Goal: Task Accomplishment & Management: Manage account settings

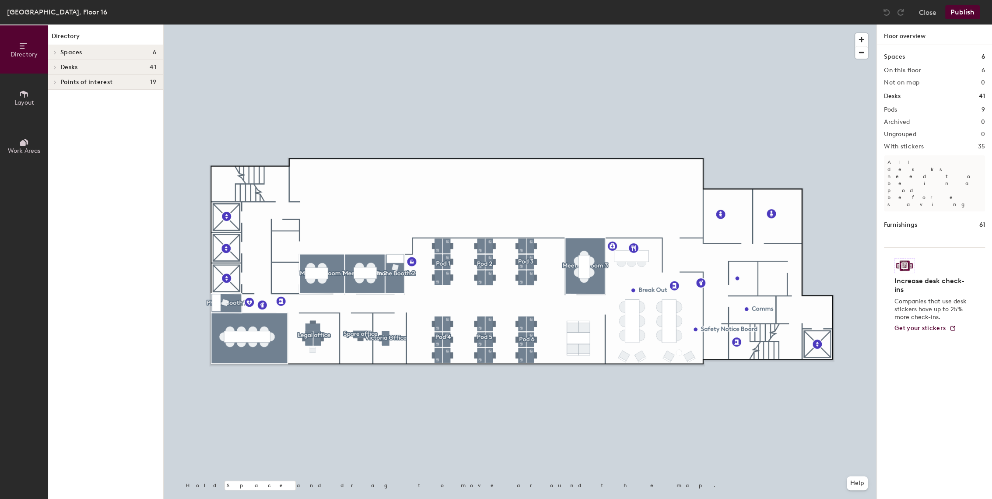
click at [573, 25] on div at bounding box center [520, 25] width 713 height 0
click at [517, 25] on div at bounding box center [520, 25] width 713 height 0
click at [56, 51] on icon at bounding box center [55, 52] width 4 height 4
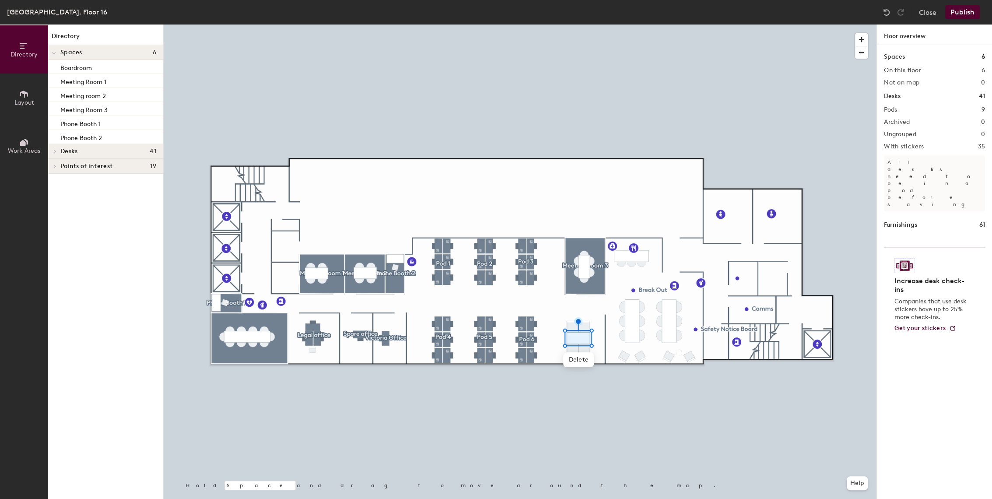
click at [56, 168] on icon at bounding box center [55, 166] width 4 height 4
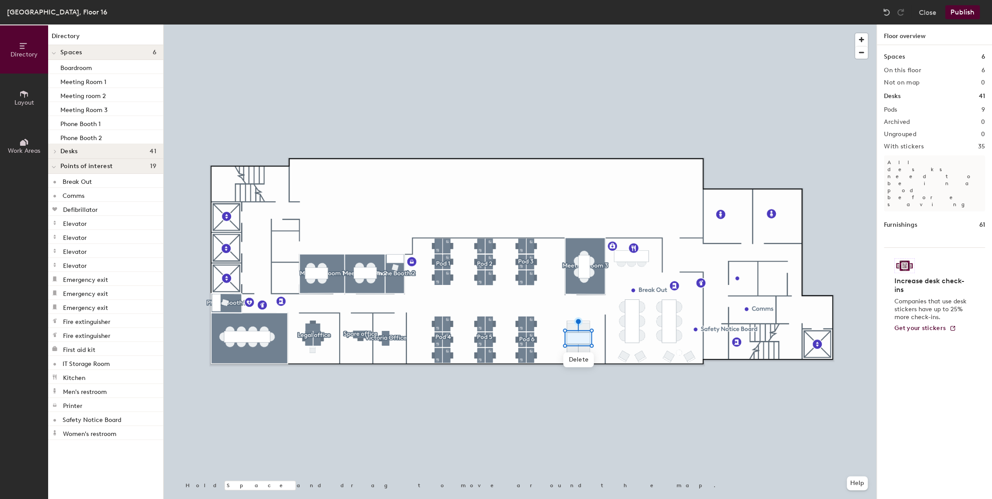
click at [91, 51] on h4 "Spaces 6" at bounding box center [108, 52] width 96 height 7
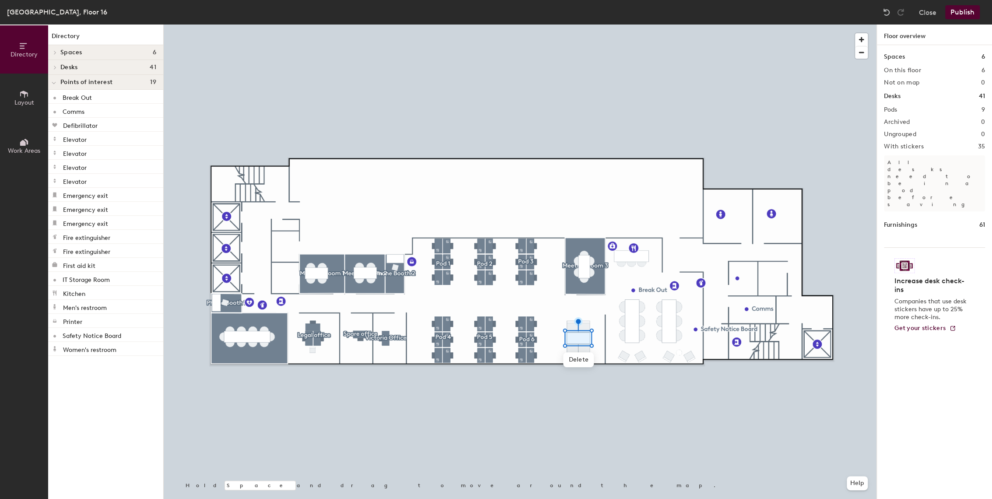
drag, startPoint x: 134, startPoint y: 51, endPoint x: 116, endPoint y: 56, distance: 19.1
click at [116, 56] on div "Spaces 6" at bounding box center [105, 52] width 115 height 15
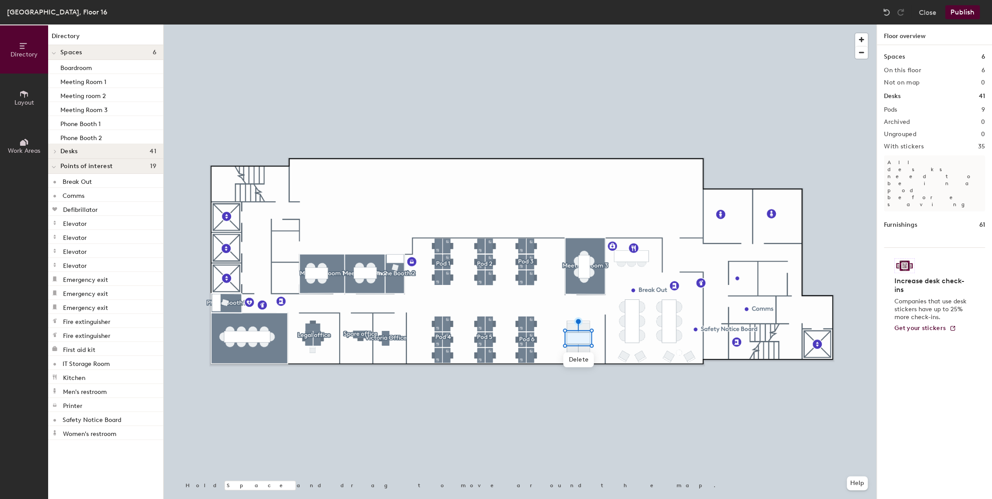
click at [20, 43] on icon at bounding box center [23, 46] width 7 height 6
click at [28, 94] on icon at bounding box center [24, 94] width 10 height 10
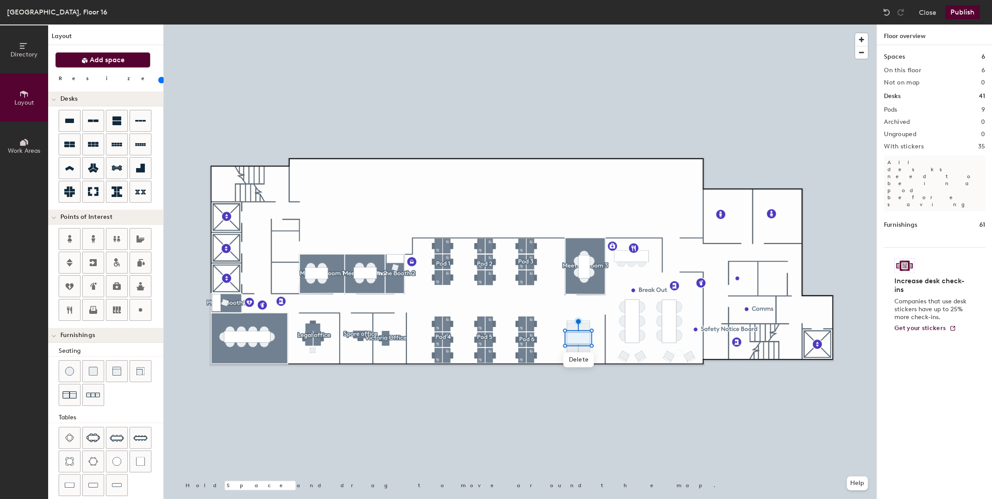
click at [97, 62] on span "Add space" at bounding box center [107, 60] width 35 height 9
drag, startPoint x: 102, startPoint y: 60, endPoint x: 127, endPoint y: 65, distance: 25.8
click at [124, 64] on button "Add space" at bounding box center [102, 60] width 95 height 16
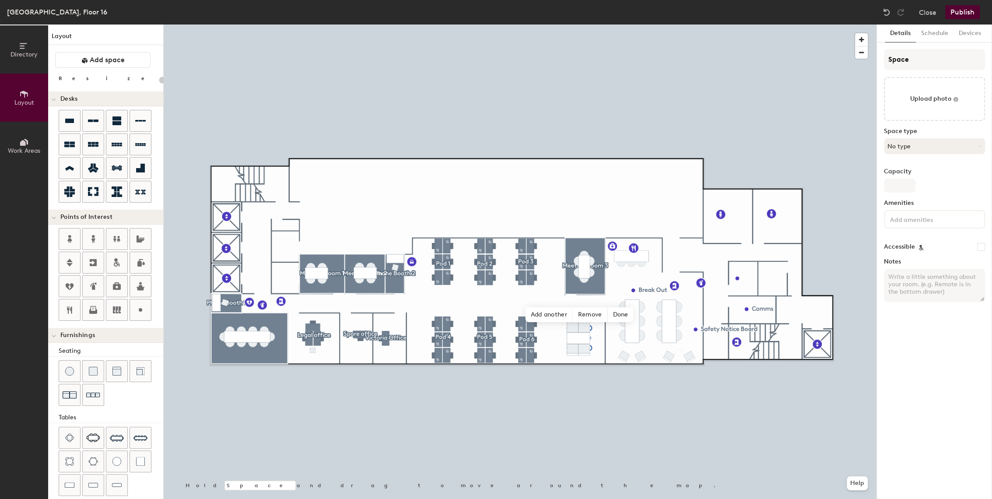
type input "20"
click at [902, 186] on input "Capacity" at bounding box center [900, 186] width 32 height 14
click at [911, 53] on input "Space" at bounding box center [934, 59] width 101 height 21
type input "Spac"
type input "20"
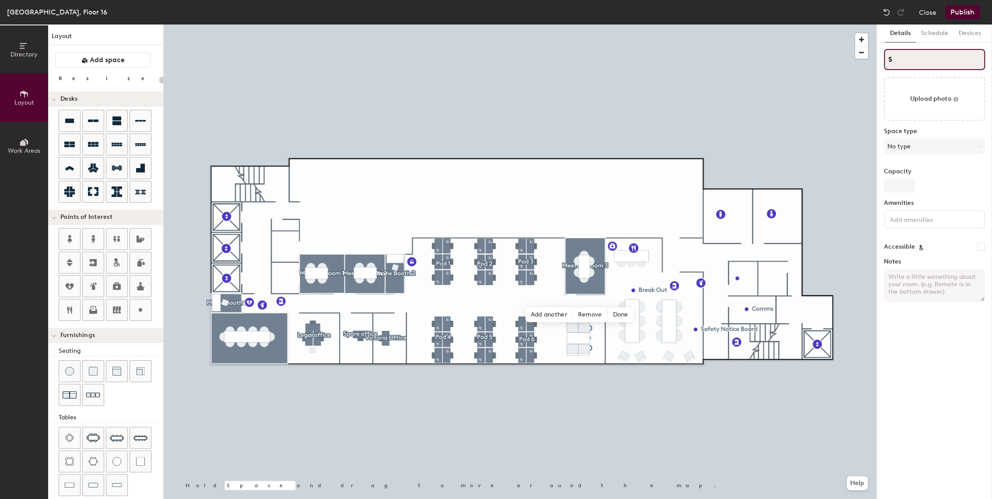
type input "S"
type input "20"
type input "S"
type input "20"
type input "S"
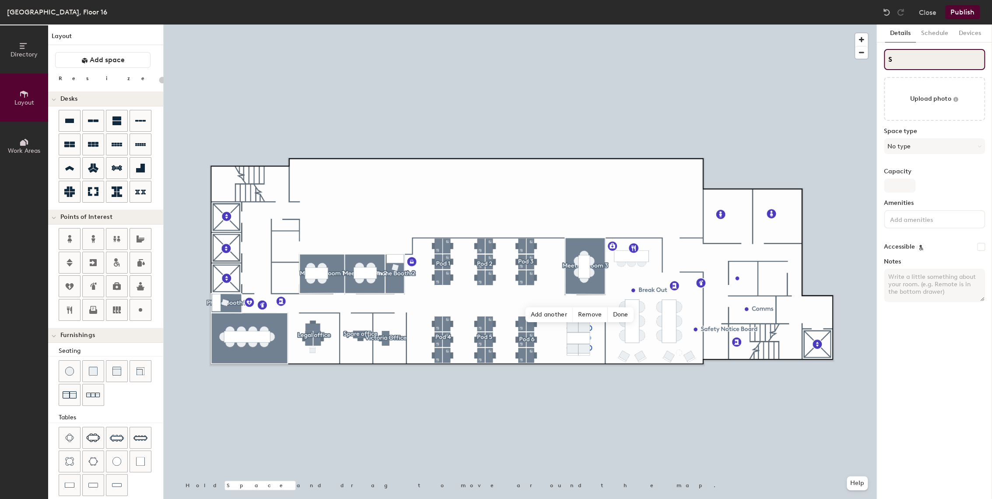
type input "20"
type input "S"
type input "20"
type input "SP"
type input "20"
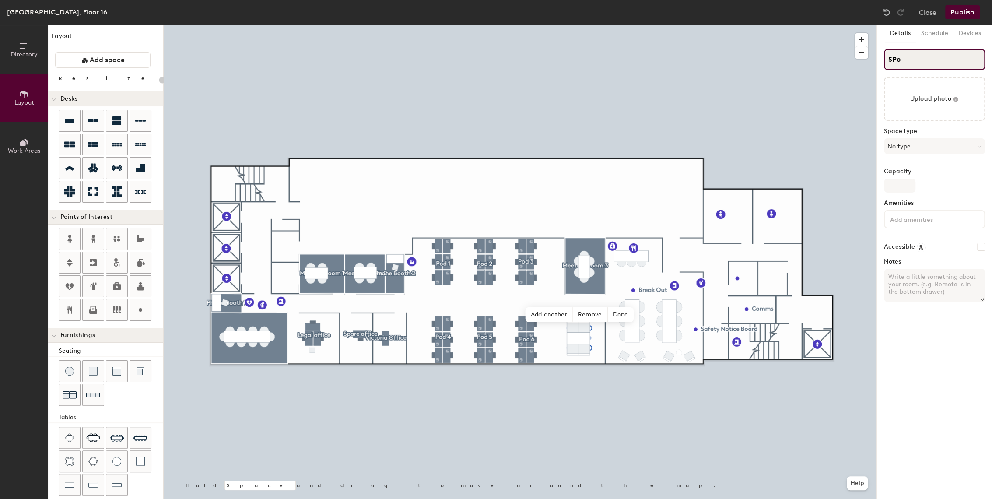
type input "SPod"
type input "20"
type input "Pod"
type input "20"
type input "Pod"
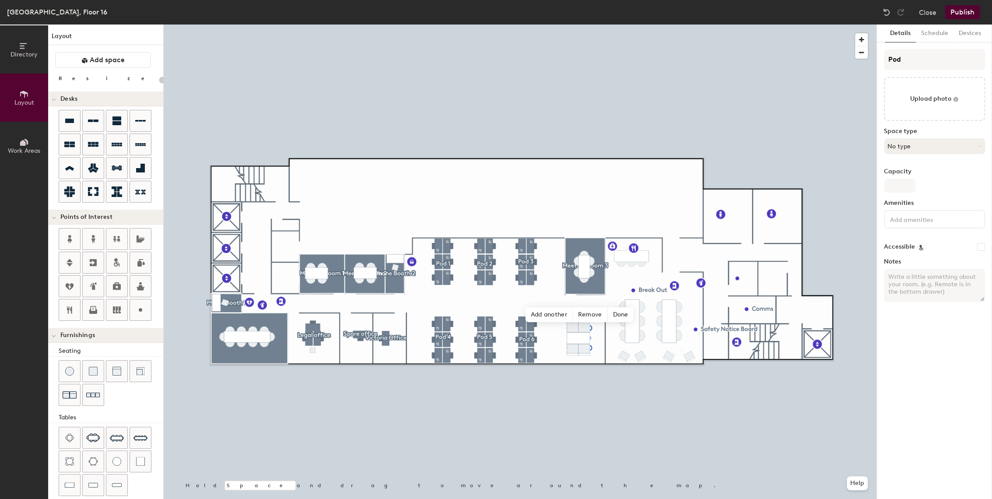
click at [913, 146] on button "No type" at bounding box center [934, 146] width 101 height 16
click at [900, 296] on div "Huddle" at bounding box center [939, 299] width 108 height 13
click at [901, 186] on input "Capacity" at bounding box center [900, 186] width 32 height 14
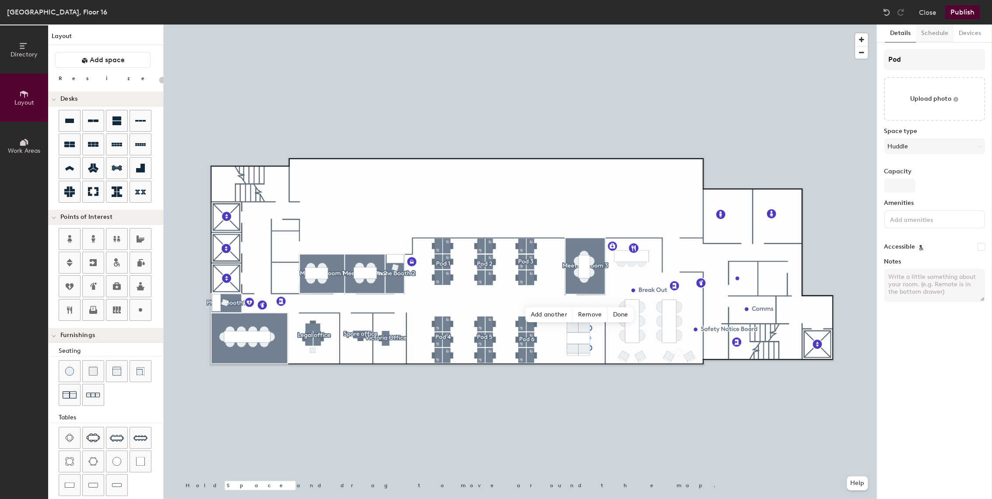
click at [928, 32] on button "Schedule" at bounding box center [935, 34] width 38 height 18
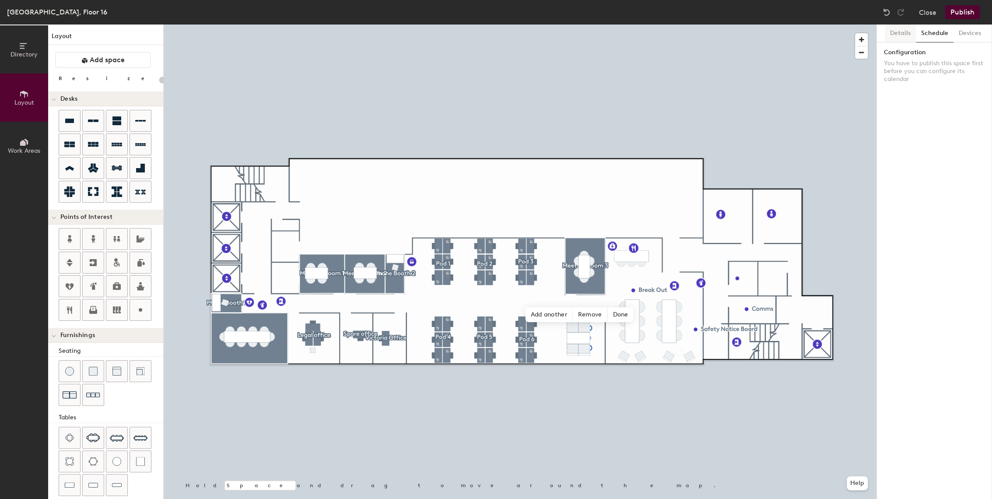
click at [906, 36] on button "Details" at bounding box center [900, 34] width 31 height 18
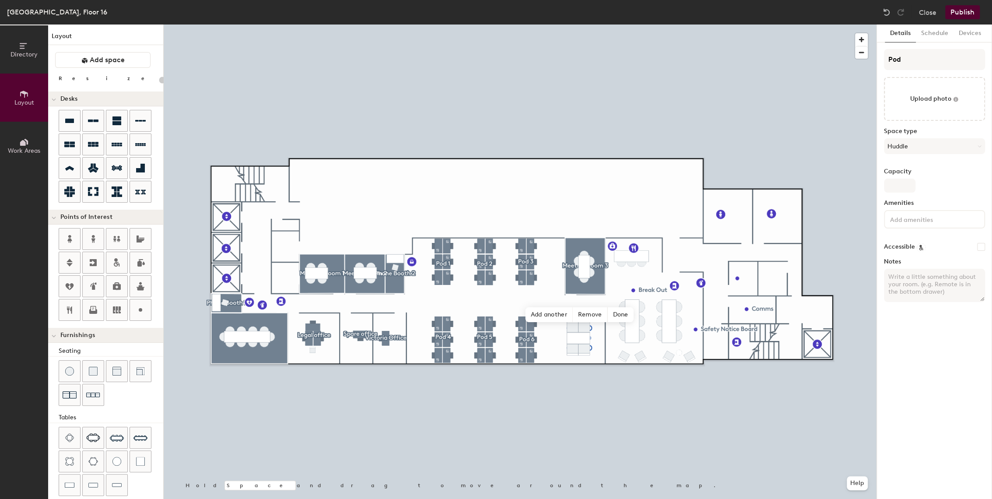
click at [965, 8] on button "Publish" at bounding box center [962, 12] width 35 height 14
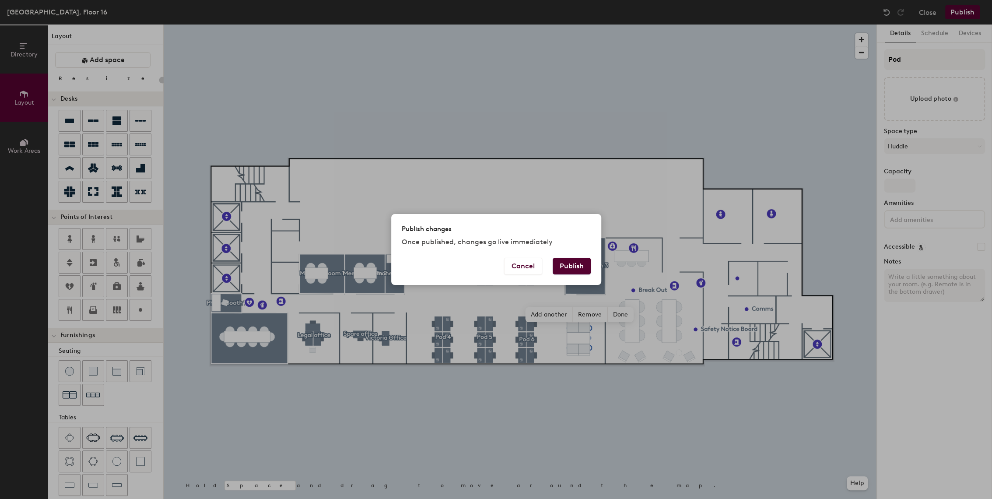
click at [576, 266] on button "Publish" at bounding box center [572, 266] width 38 height 17
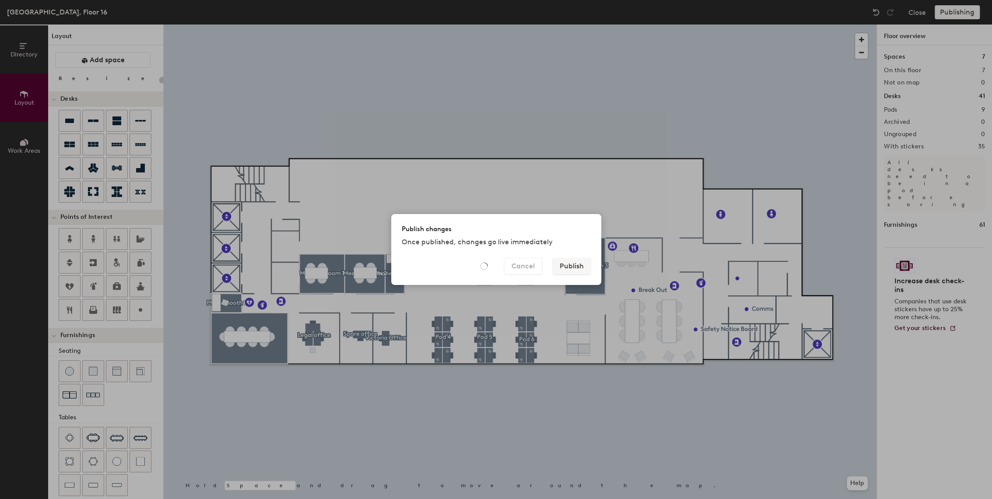
type input "20"
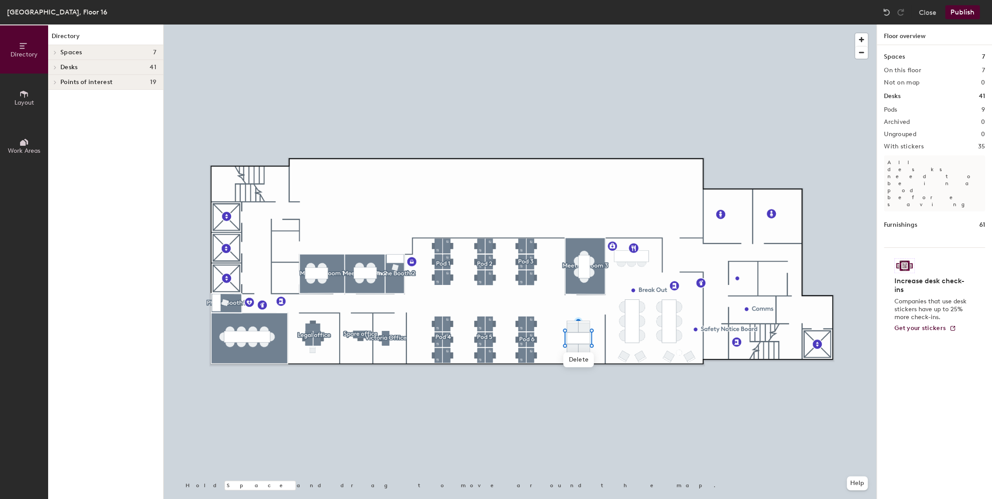
click at [56, 52] on icon at bounding box center [55, 53] width 2 height 4
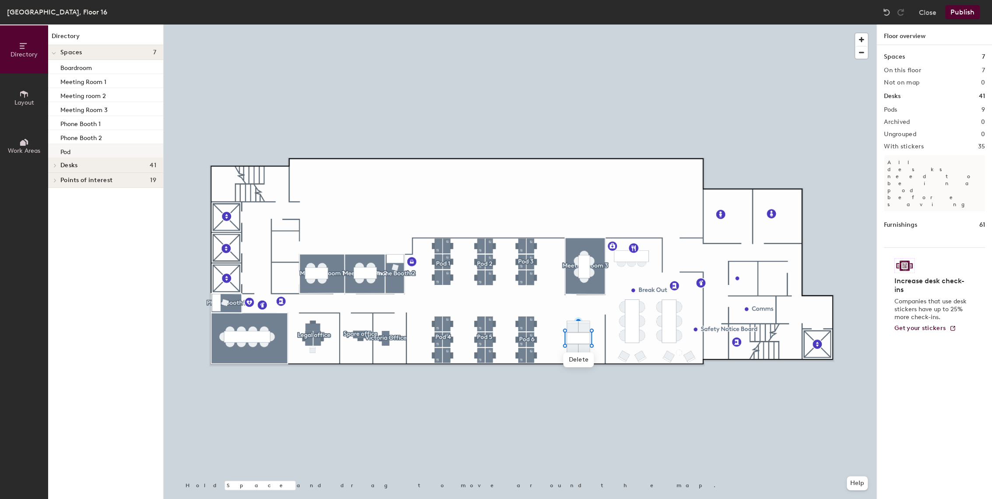
click at [68, 155] on p "Pod" at bounding box center [65, 151] width 10 height 10
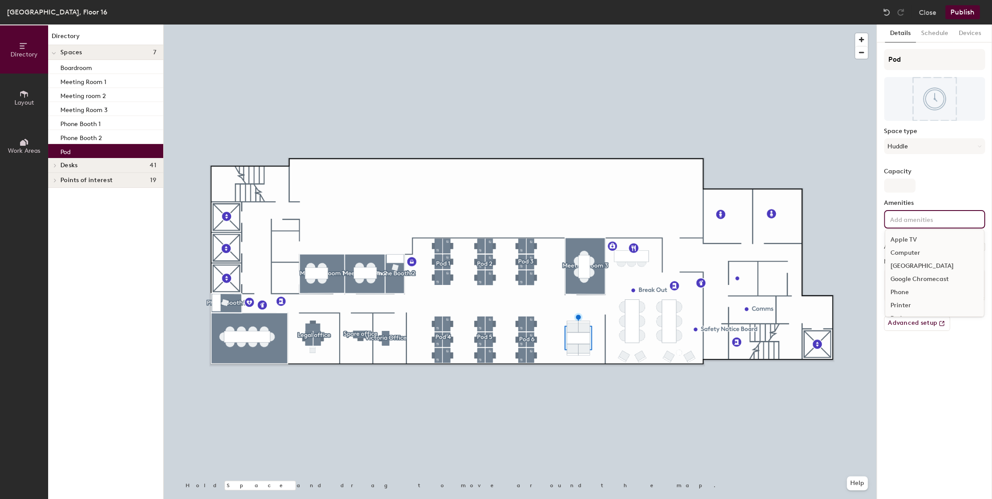
click at [900, 217] on input at bounding box center [928, 219] width 79 height 11
click at [954, 187] on div "Capacity" at bounding box center [934, 180] width 101 height 25
click at [946, 35] on button "Schedule" at bounding box center [935, 34] width 38 height 18
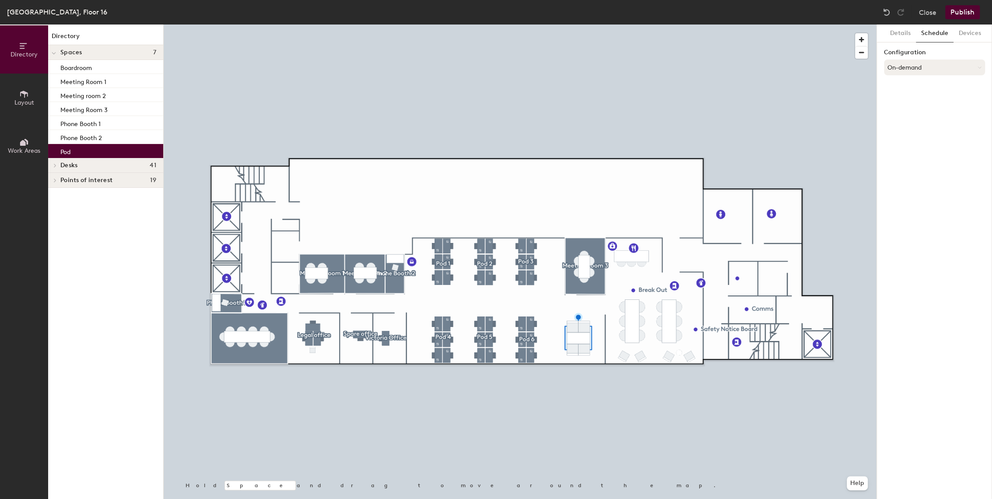
click at [914, 64] on button "On-demand" at bounding box center [934, 68] width 101 height 16
click at [903, 114] on div "Request-only" at bounding box center [935, 115] width 100 height 13
click at [910, 90] on button "Select account" at bounding box center [934, 87] width 101 height 16
click at [934, 185] on div "Details Schedule Devices Configuration Request-only Select account Google Apps …" at bounding box center [934, 262] width 115 height 474
click at [902, 70] on button "Request-only" at bounding box center [934, 68] width 101 height 16
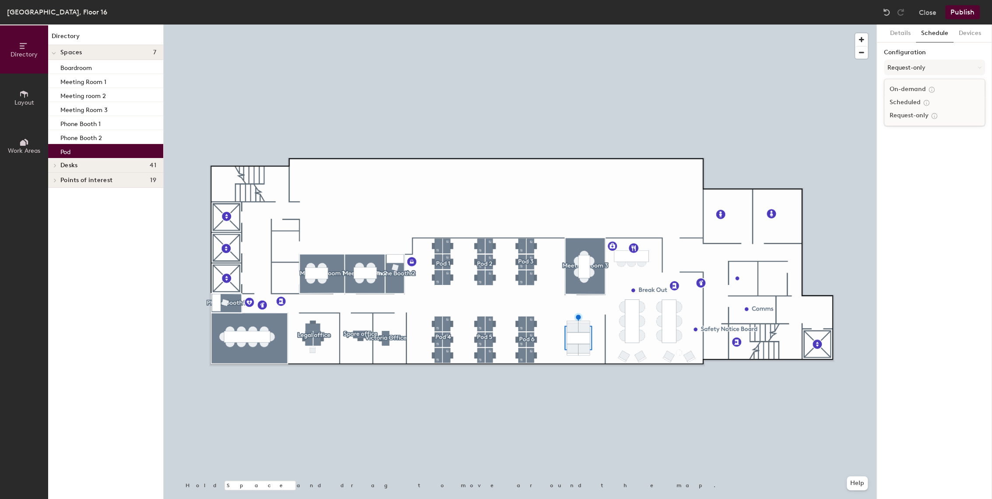
click at [913, 96] on div "Scheduled" at bounding box center [935, 102] width 100 height 13
click at [932, 174] on div "Details Schedule Devices Configuration Scheduled Select account" at bounding box center [934, 262] width 115 height 474
click at [973, 37] on button "Devices" at bounding box center [970, 34] width 33 height 18
click at [941, 31] on button "Schedule" at bounding box center [935, 34] width 38 height 18
click at [914, 66] on button "Scheduled" at bounding box center [934, 68] width 101 height 16
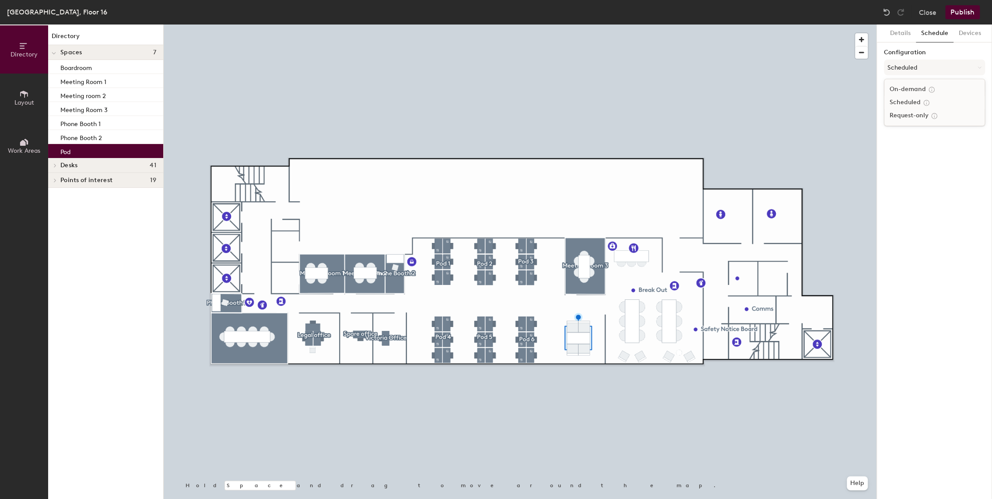
click at [900, 102] on div "Scheduled" at bounding box center [935, 102] width 100 height 13
click at [917, 115] on div "Details Schedule Devices Configuration Scheduled Select account" at bounding box center [934, 262] width 115 height 474
click at [919, 89] on button "Select account" at bounding box center [934, 87] width 101 height 16
click at [922, 170] on div "Details Schedule Devices Configuration Scheduled Select account" at bounding box center [934, 262] width 115 height 474
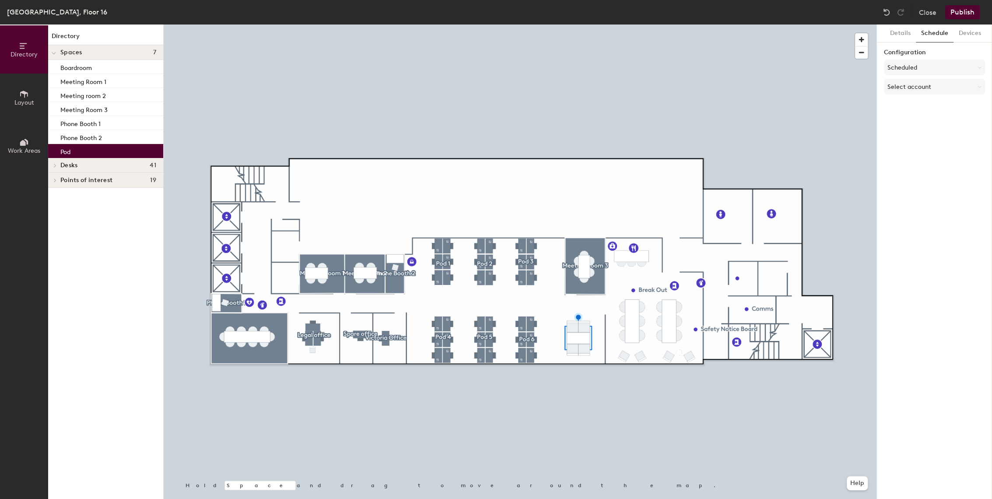
click at [963, 11] on button "Publish" at bounding box center [962, 12] width 35 height 14
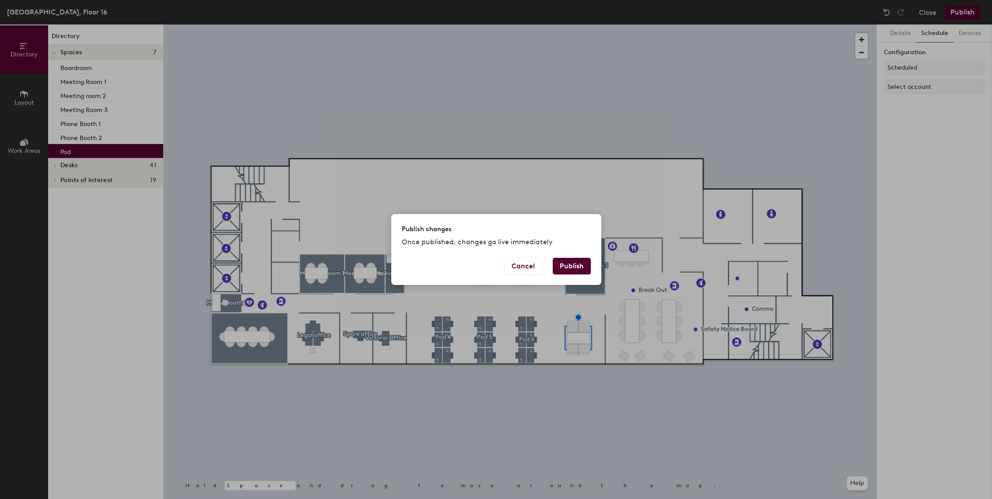
click at [587, 269] on button "Publish" at bounding box center [572, 266] width 38 height 17
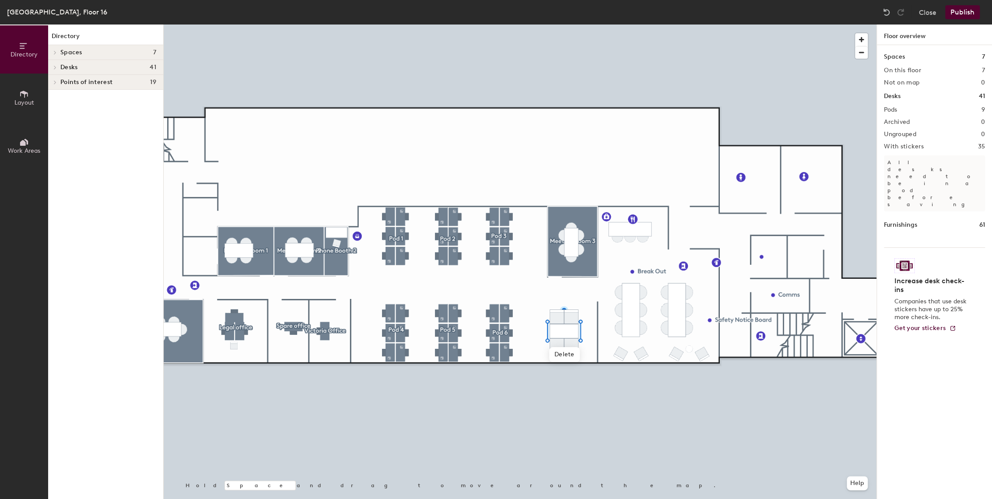
click at [907, 68] on h2 "On this floor" at bounding box center [902, 70] width 37 height 7
click at [148, 45] on div "Spaces 7" at bounding box center [105, 52] width 115 height 15
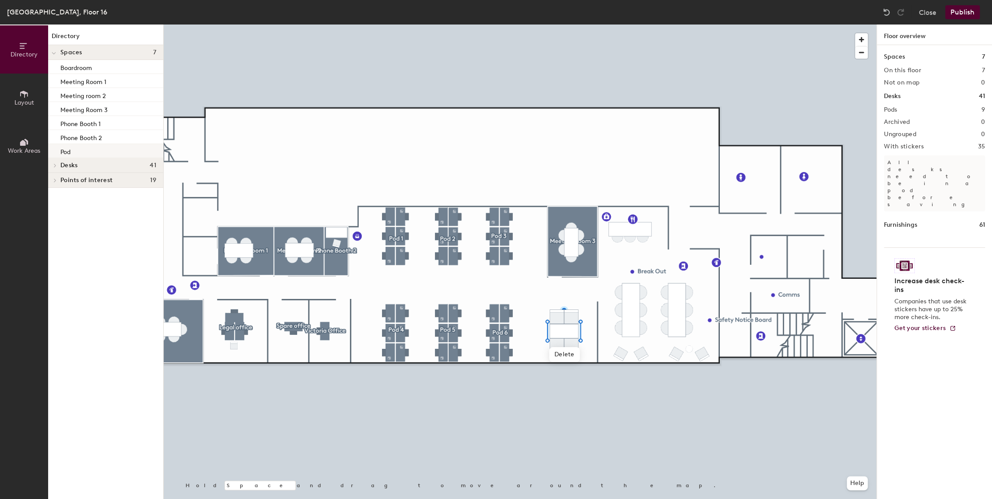
click at [77, 147] on div "Pod" at bounding box center [105, 151] width 115 height 14
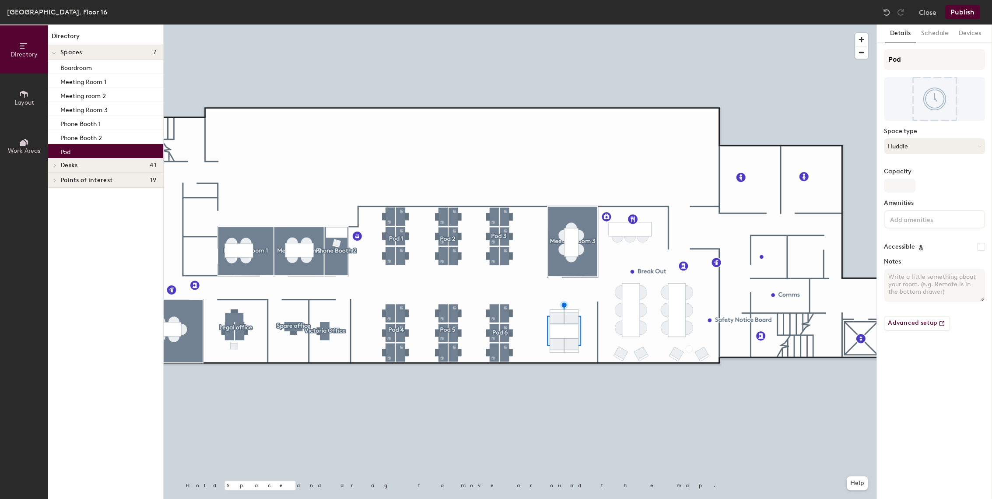
click at [934, 148] on button "Huddle" at bounding box center [934, 146] width 101 height 16
click at [903, 298] on div "Huddle" at bounding box center [939, 299] width 108 height 13
click at [937, 99] on h6 "Edit" at bounding box center [935, 98] width 12 height 7
click at [928, 58] on input "Pod" at bounding box center [934, 59] width 101 height 21
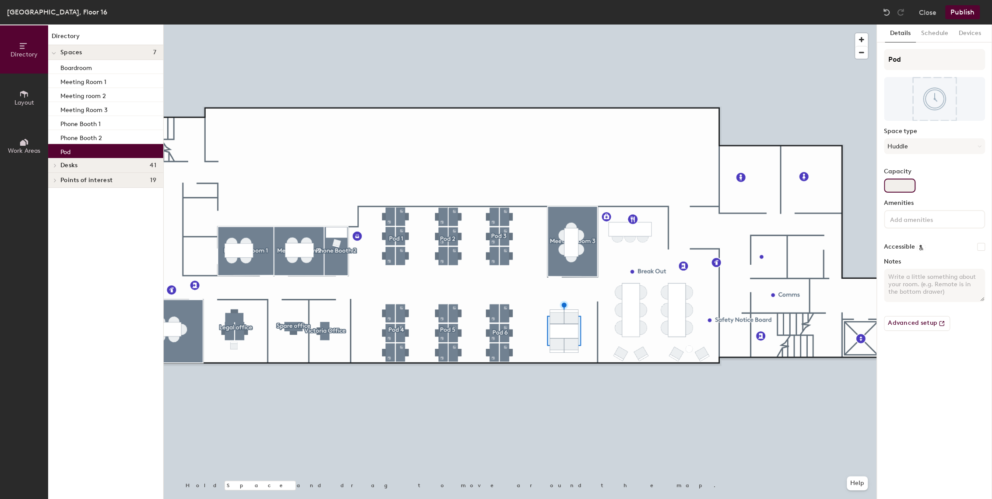
click at [907, 182] on input "Capacity" at bounding box center [900, 186] width 32 height 14
click at [952, 150] on button "Huddle" at bounding box center [934, 146] width 101 height 16
click at [911, 179] on div "Breakout" at bounding box center [939, 181] width 108 height 13
click at [908, 183] on input "Capacity" at bounding box center [900, 186] width 32 height 14
click at [926, 142] on button "Breakout" at bounding box center [934, 146] width 101 height 16
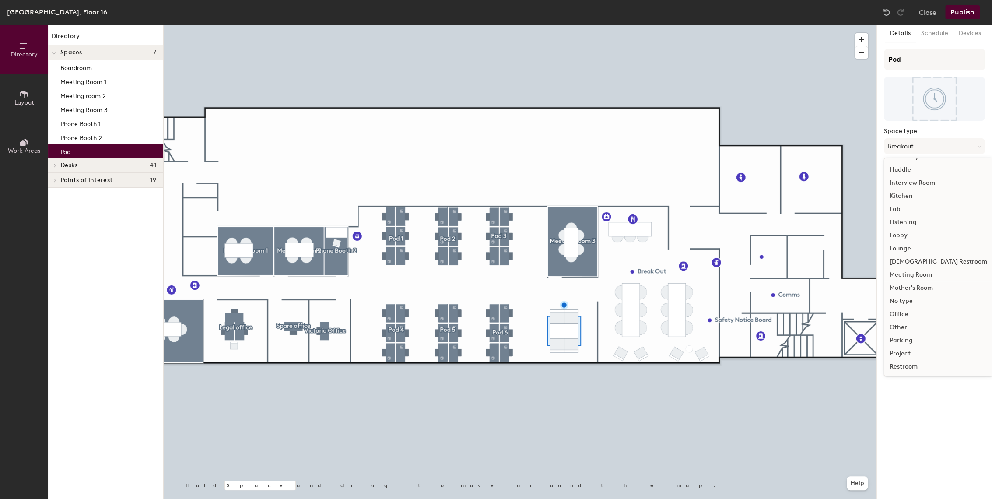
scroll to position [146, 0]
click at [901, 307] on div "Other" at bounding box center [939, 311] width 108 height 13
click at [896, 186] on input "Capacity" at bounding box center [900, 186] width 32 height 14
click at [904, 141] on button "Other" at bounding box center [934, 146] width 101 height 16
click at [901, 297] on div "Huddle" at bounding box center [939, 299] width 108 height 13
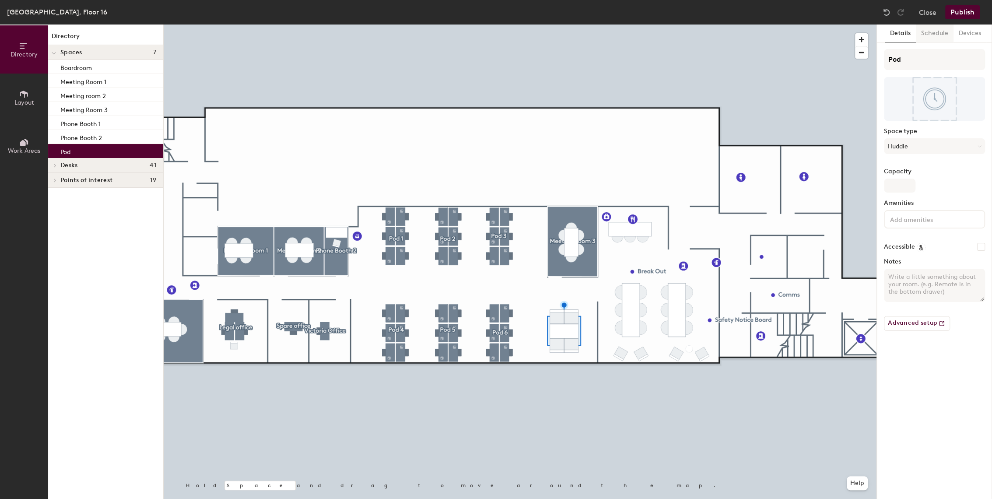
click at [935, 37] on button "Schedule" at bounding box center [935, 34] width 38 height 18
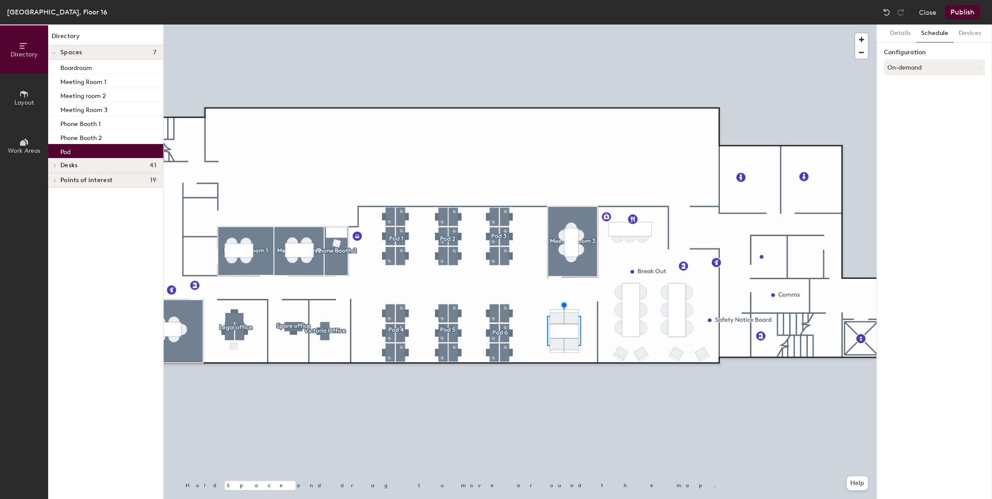
click at [922, 60] on button "On-demand" at bounding box center [934, 68] width 101 height 16
click at [910, 116] on div "Request-only" at bounding box center [935, 115] width 100 height 13
click at [966, 7] on button "Publish" at bounding box center [962, 12] width 35 height 14
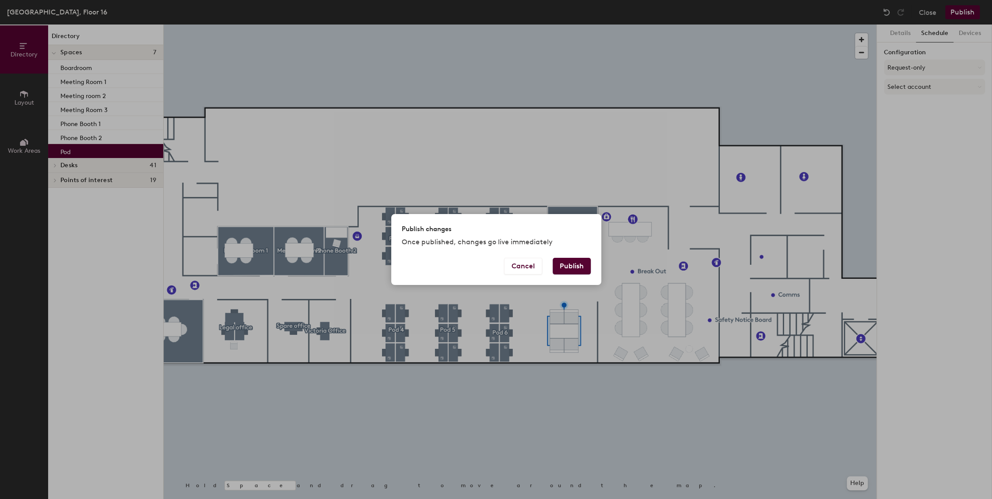
click at [574, 269] on button "Publish" at bounding box center [572, 266] width 38 height 17
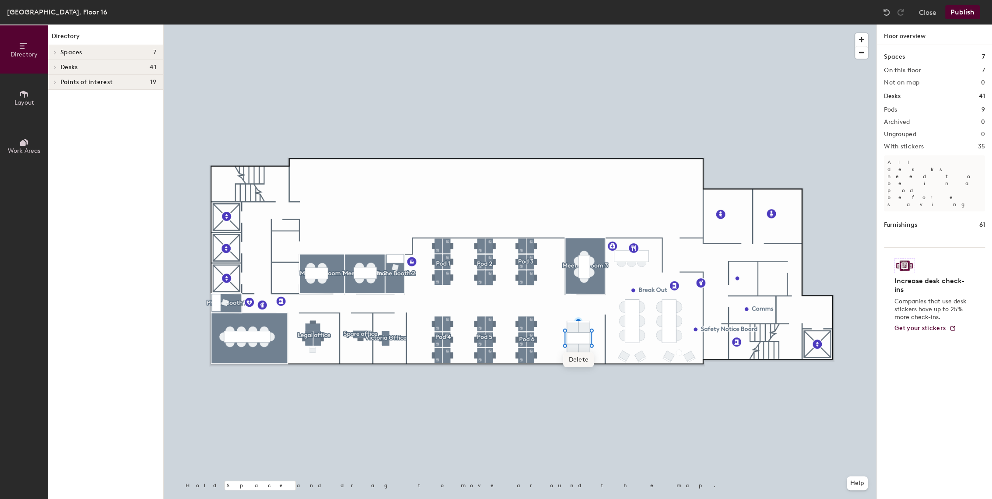
click at [575, 360] on span "Delete" at bounding box center [578, 359] width 31 height 15
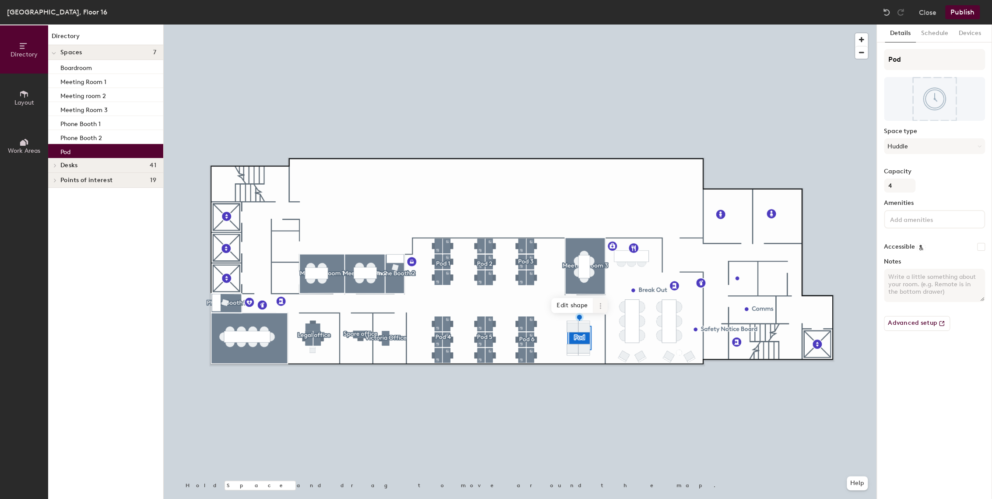
click at [604, 304] on icon at bounding box center [600, 305] width 7 height 7
click at [915, 320] on button "Advanced setup" at bounding box center [917, 323] width 66 height 15
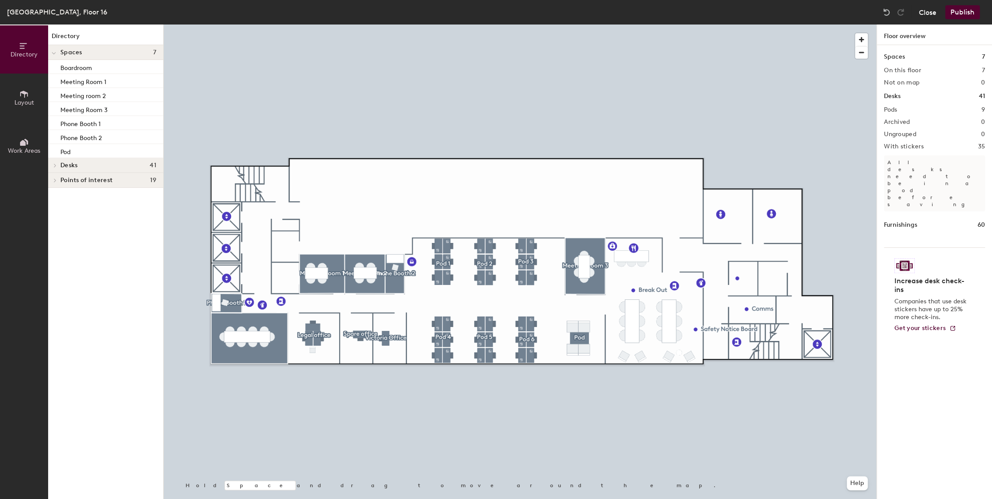
click at [924, 11] on button "Close" at bounding box center [928, 12] width 18 height 14
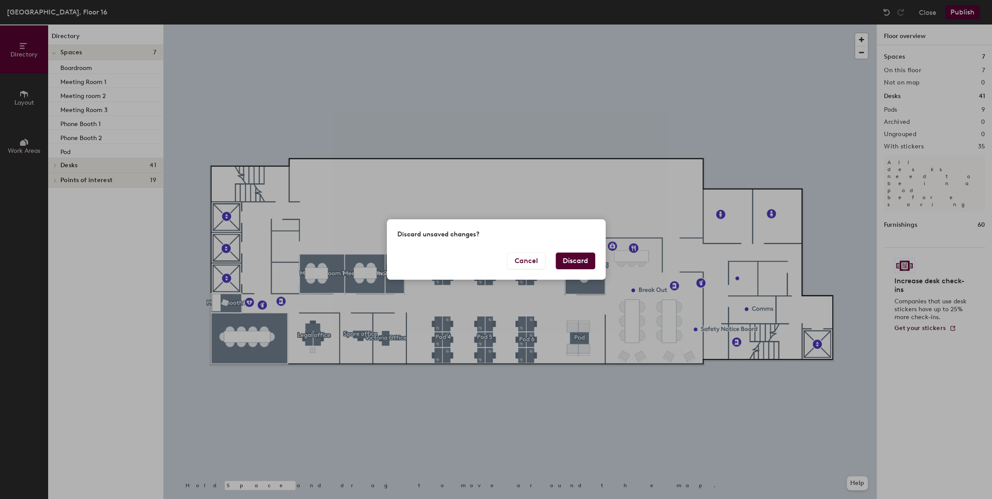
click at [577, 261] on button "Discard" at bounding box center [575, 261] width 39 height 17
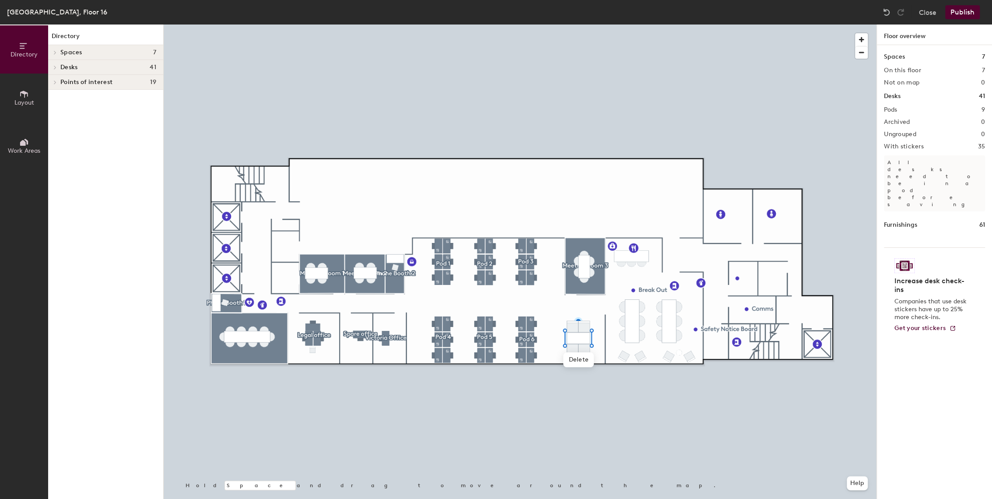
click at [70, 51] on span "Spaces" at bounding box center [71, 52] width 22 height 7
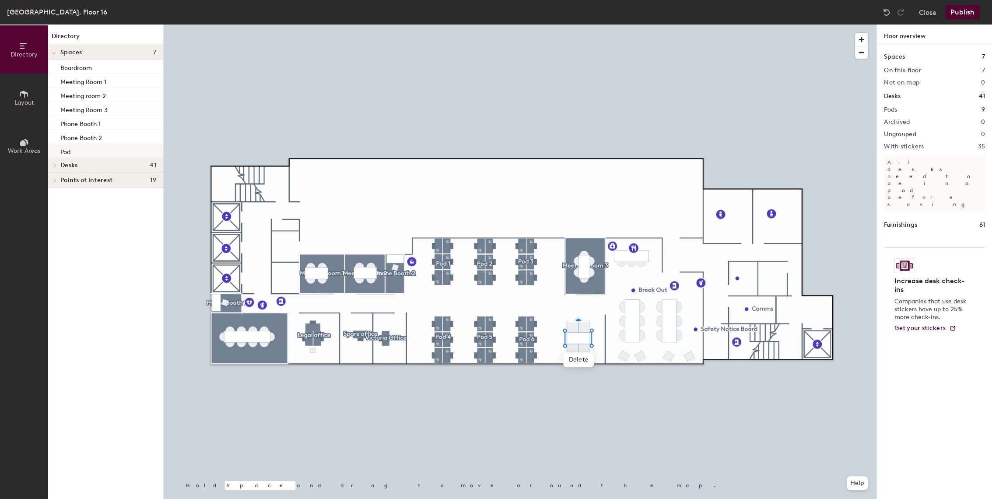
click at [75, 155] on div "Pod" at bounding box center [105, 151] width 115 height 14
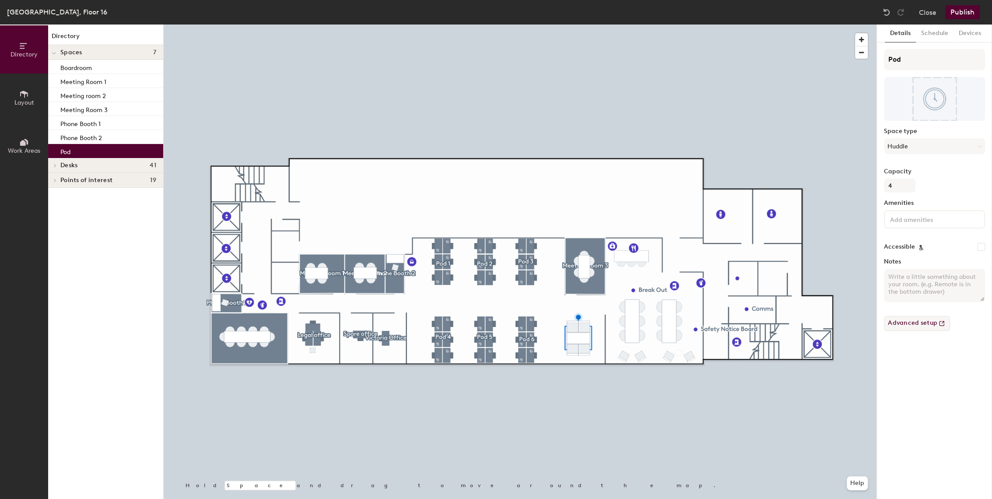
click at [924, 325] on button "Advanced setup" at bounding box center [917, 323] width 66 height 15
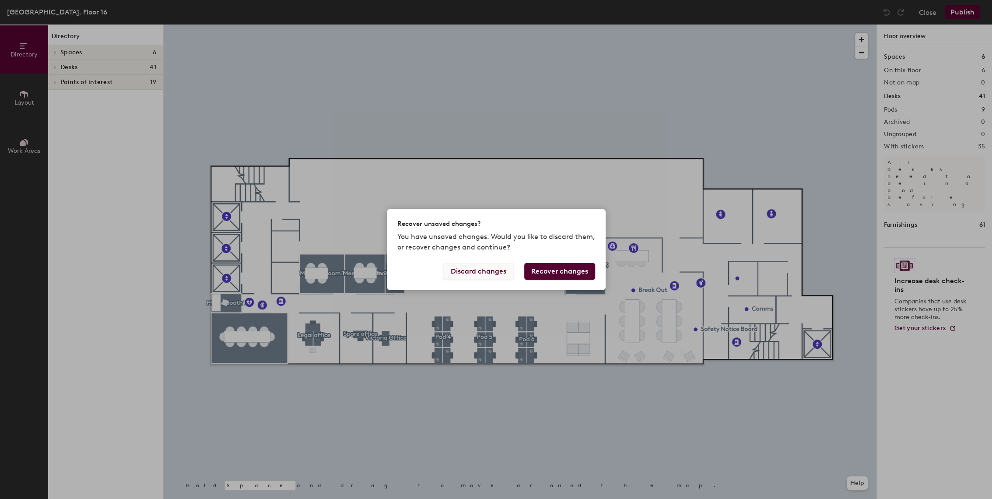
click at [492, 272] on button "Discard changes" at bounding box center [478, 271] width 70 height 17
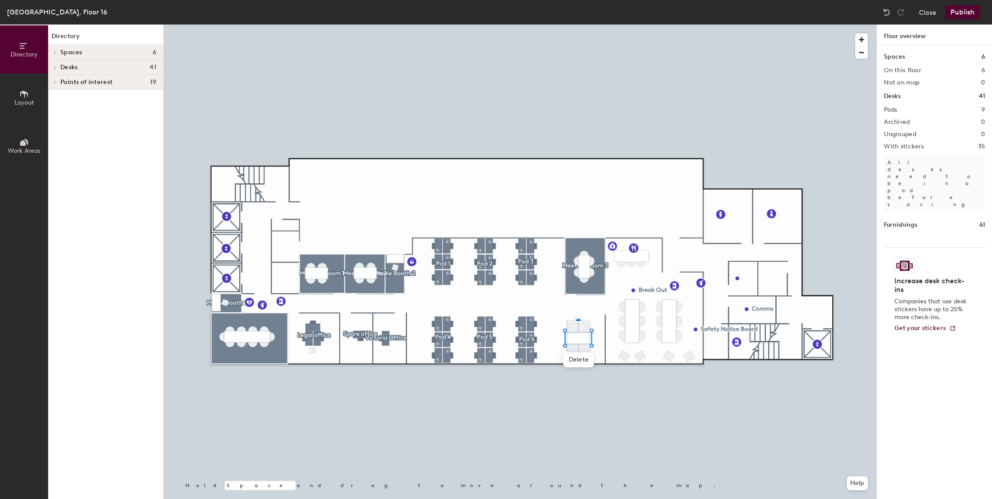
click at [58, 67] on div at bounding box center [55, 67] width 10 height 4
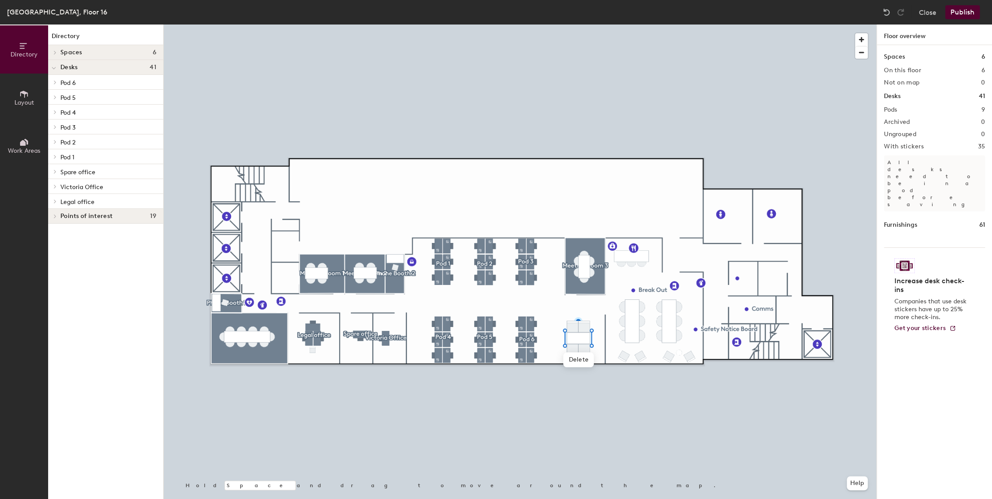
click at [892, 56] on h1 "Spaces" at bounding box center [894, 57] width 21 height 10
click at [28, 91] on icon at bounding box center [24, 94] width 10 height 10
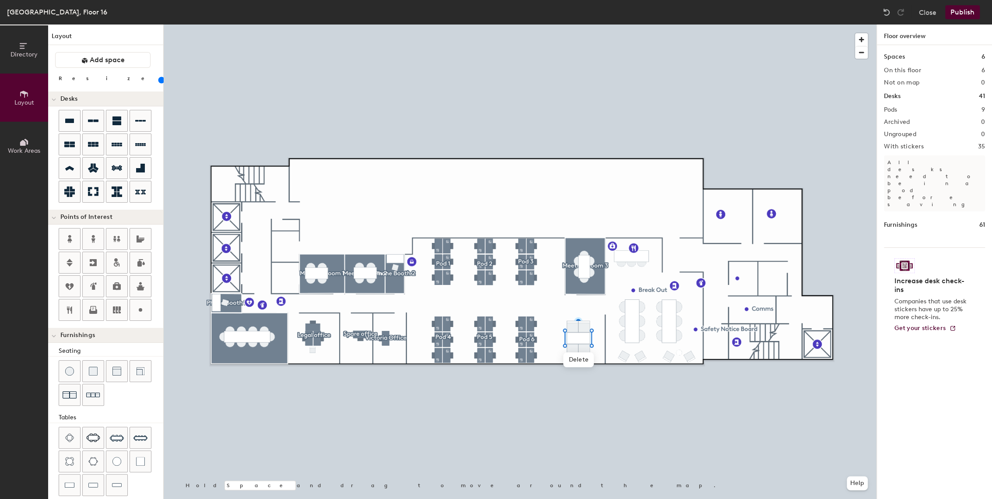
click at [21, 141] on icon at bounding box center [24, 142] width 10 height 10
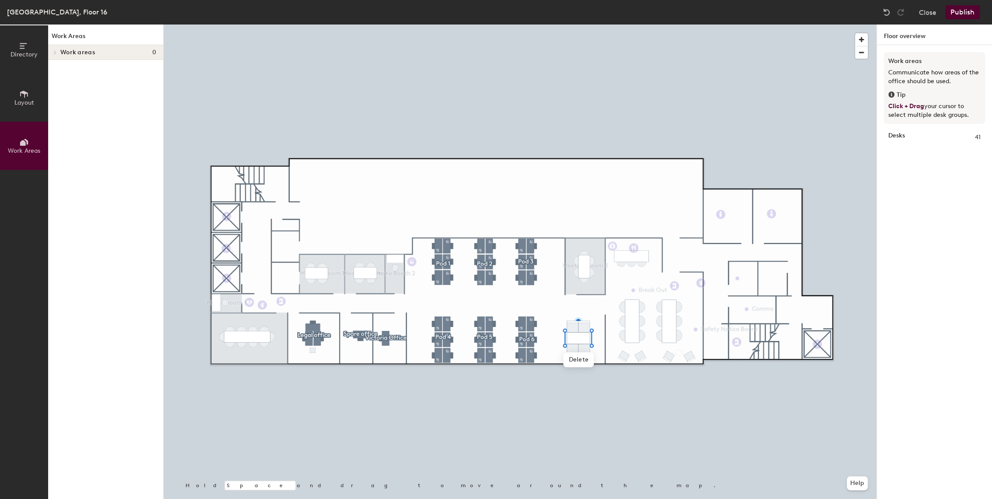
click at [21, 86] on button "Layout" at bounding box center [24, 98] width 48 height 48
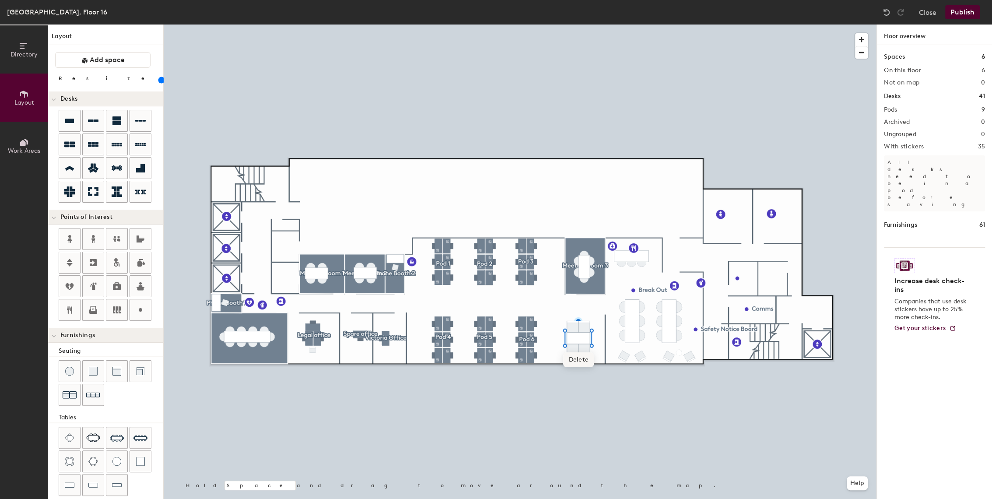
click at [572, 361] on span "Delete" at bounding box center [578, 359] width 31 height 15
click at [580, 338] on div "Directory Layout Work Areas Layout Add space Resize Desks Points of Interest Fu…" at bounding box center [496, 262] width 992 height 474
click at [577, 337] on div "Directory Layout Work Areas Layout Add space Resize Desks Points of Interest Fu…" at bounding box center [496, 262] width 992 height 474
type input "140"
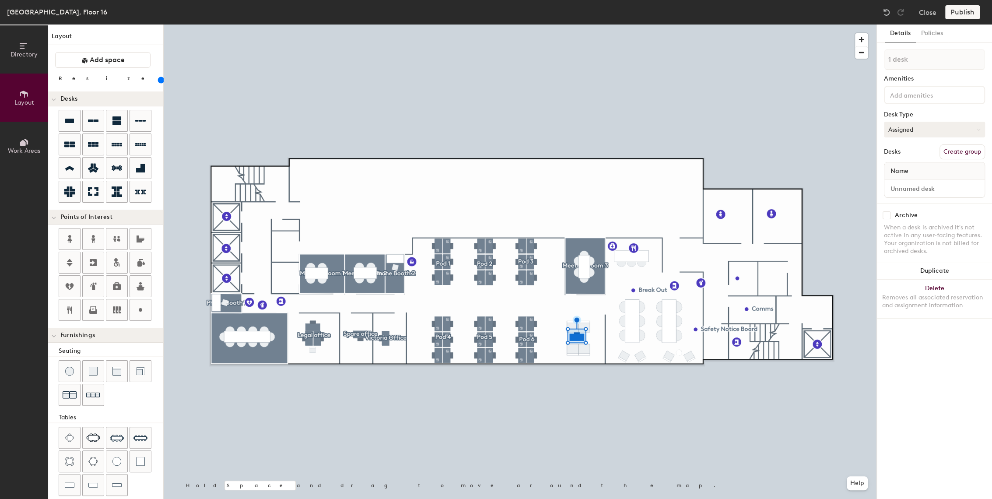
click at [934, 128] on button "Assigned" at bounding box center [934, 130] width 101 height 16
click at [896, 170] on div "Hot" at bounding box center [929, 169] width 88 height 13
click at [953, 188] on input at bounding box center [934, 189] width 97 height 12
type input "Upholstered booth - seats 4"
click at [924, 94] on input at bounding box center [928, 94] width 79 height 11
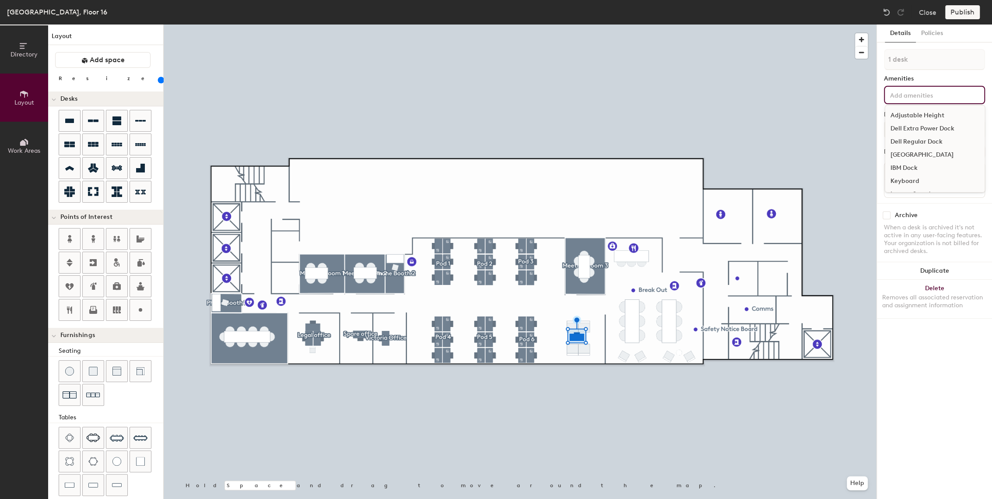
click at [924, 94] on input at bounding box center [928, 94] width 79 height 11
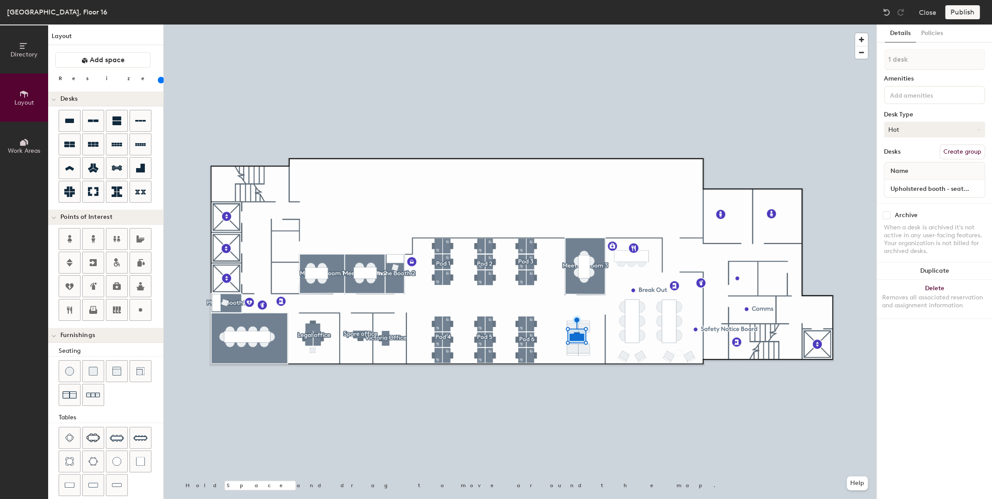
click at [932, 127] on button "Hot" at bounding box center [934, 130] width 101 height 16
click at [903, 184] on div "Hoteled" at bounding box center [929, 182] width 88 height 13
click at [958, 15] on div "Publish" at bounding box center [965, 12] width 40 height 14
click at [944, 34] on button "Policies" at bounding box center [932, 34] width 32 height 18
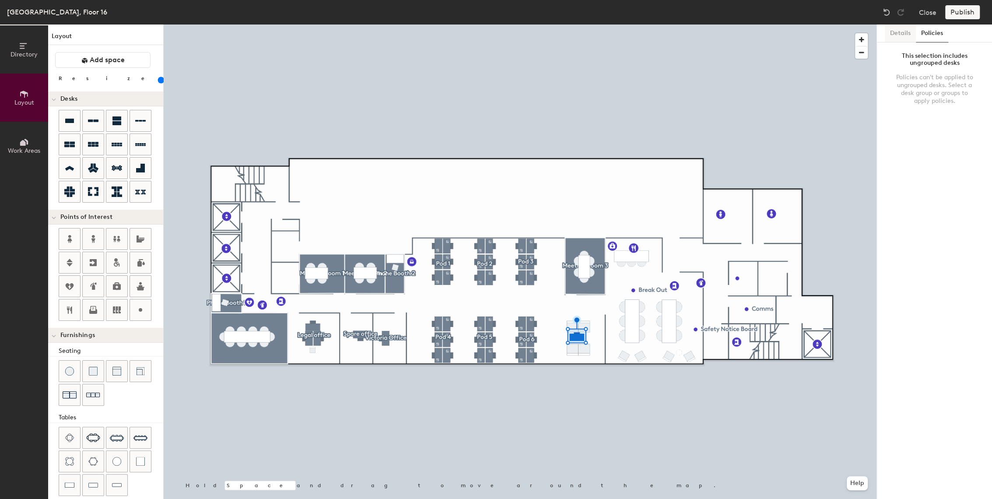
click at [907, 37] on button "Details" at bounding box center [900, 34] width 31 height 18
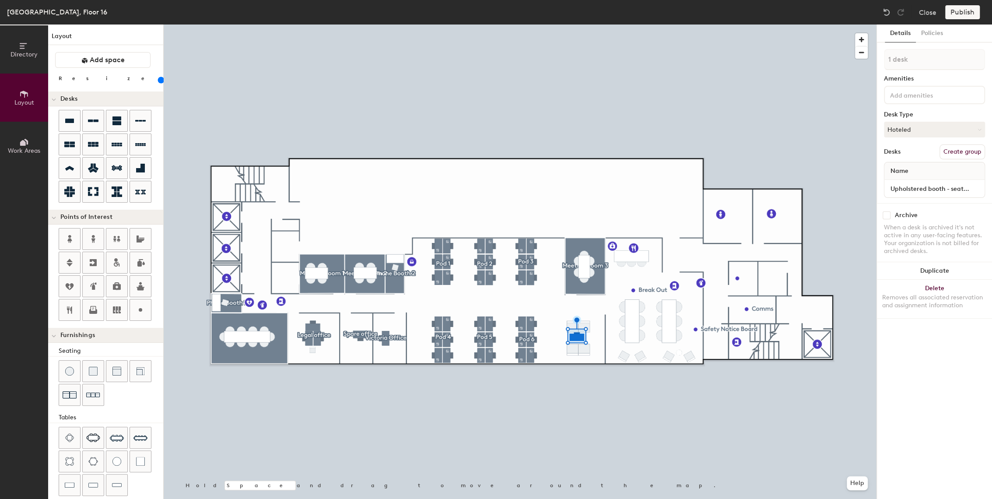
click at [963, 15] on div "Publish" at bounding box center [965, 12] width 40 height 14
drag, startPoint x: 935, startPoint y: 12, endPoint x: 951, endPoint y: 13, distance: 15.8
click at [948, 13] on div "Close Publish" at bounding box center [932, 12] width 105 height 14
click at [967, 12] on div "Publish" at bounding box center [965, 12] width 40 height 14
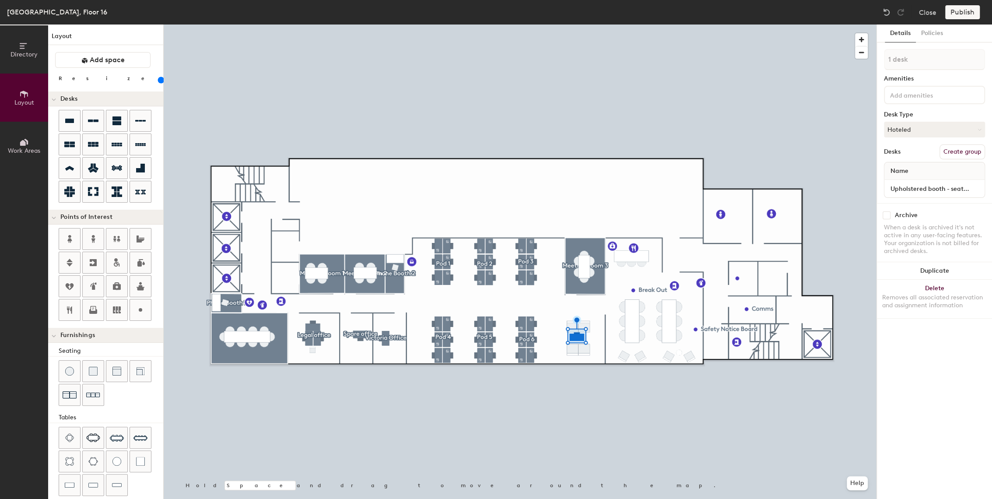
drag, startPoint x: 967, startPoint y: 12, endPoint x: 957, endPoint y: 12, distance: 10.1
click at [957, 12] on div "Publish" at bounding box center [965, 12] width 40 height 14
click at [958, 10] on div "Publish" at bounding box center [965, 12] width 40 height 14
click at [931, 12] on button "Close" at bounding box center [928, 12] width 18 height 14
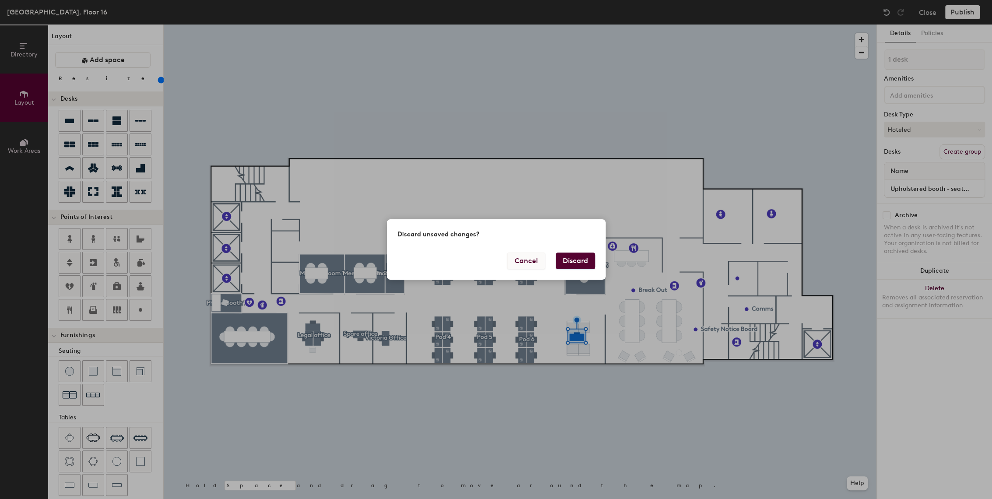
click at [528, 262] on button "Cancel" at bounding box center [526, 261] width 38 height 17
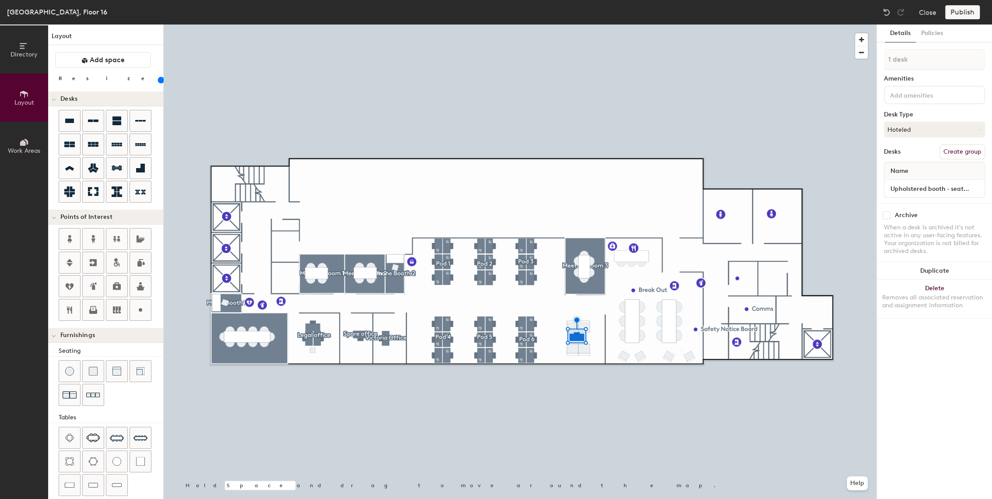
click at [957, 8] on div "Publish" at bounding box center [965, 12] width 40 height 14
click at [962, 11] on div "Publish" at bounding box center [965, 12] width 40 height 14
click at [737, 25] on div at bounding box center [520, 25] width 713 height 0
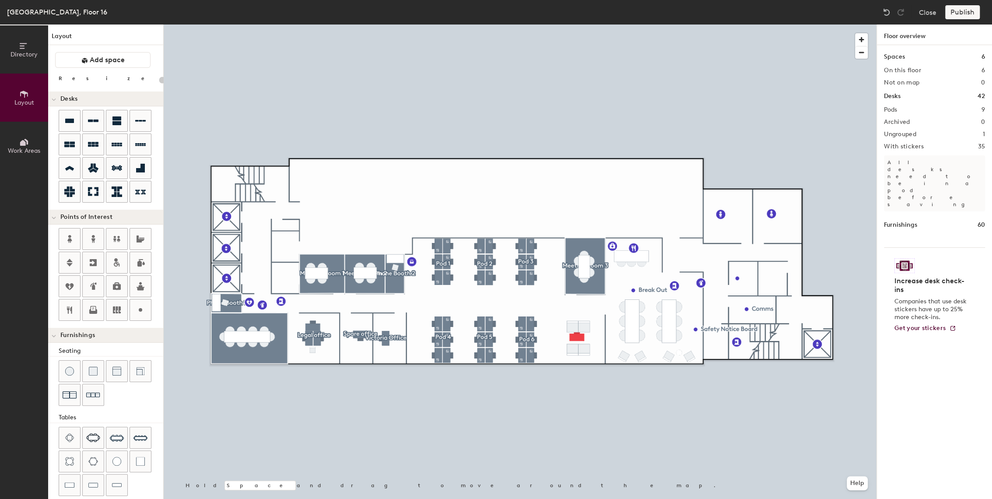
type input "20"
click at [931, 14] on button "Close" at bounding box center [928, 12] width 18 height 14
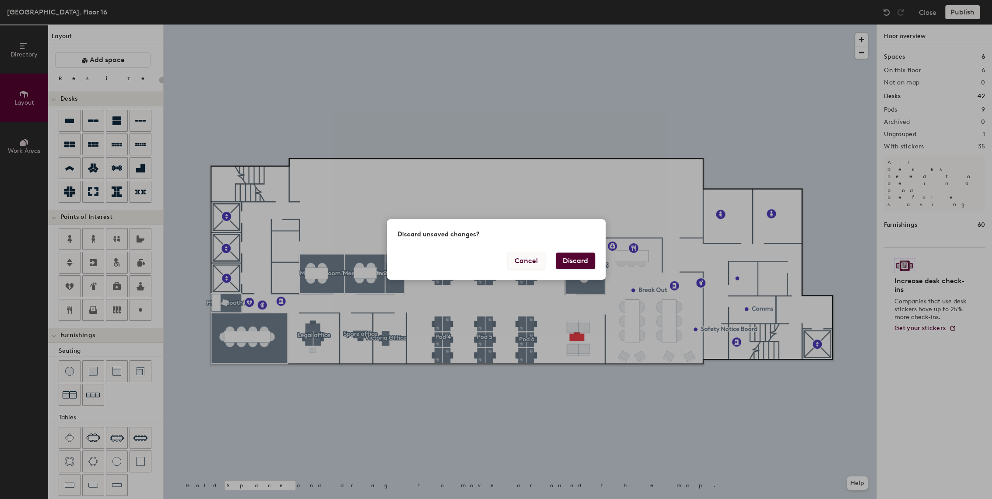
click at [532, 263] on button "Cancel" at bounding box center [526, 261] width 38 height 17
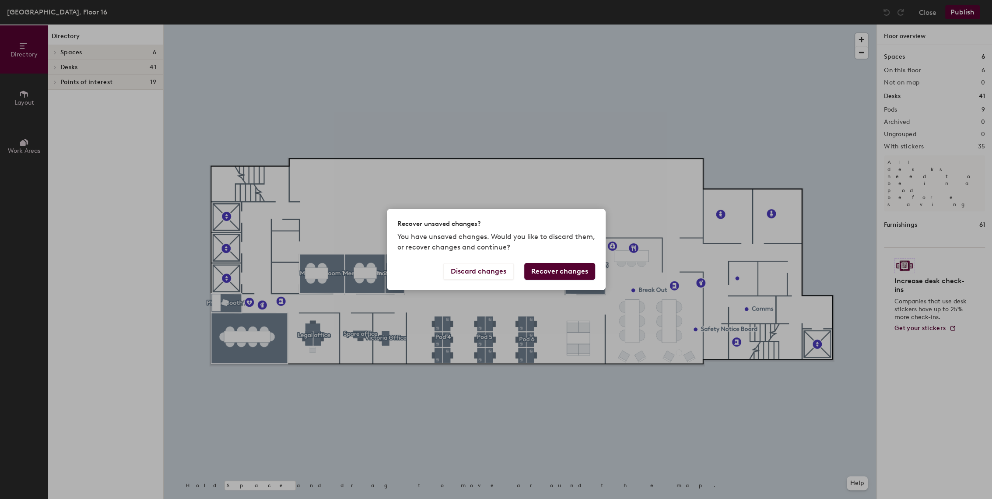
click at [562, 273] on button "Recover changes" at bounding box center [559, 271] width 71 height 17
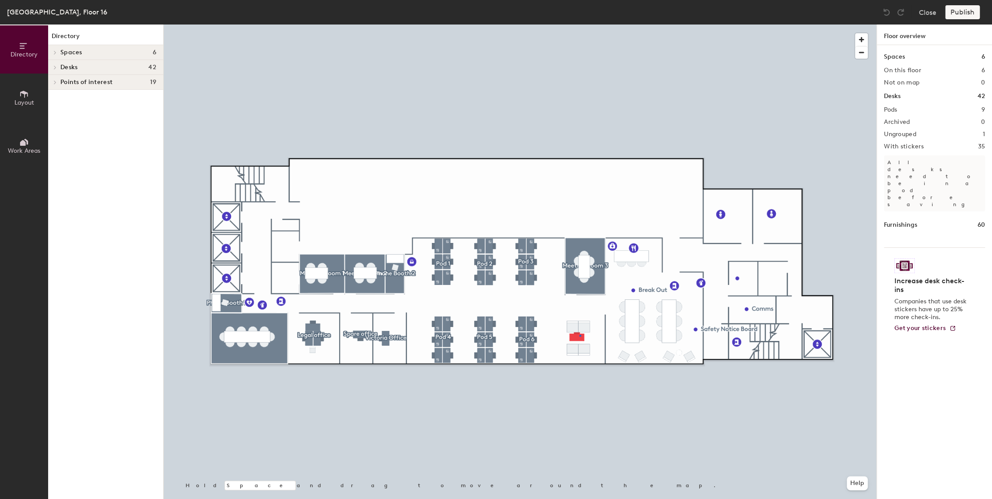
click at [579, 25] on div at bounding box center [520, 25] width 713 height 0
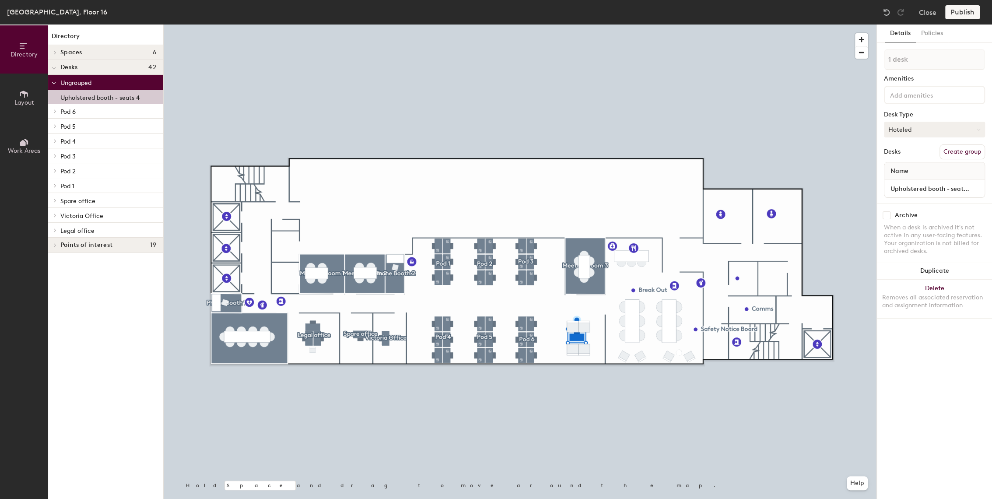
click at [914, 133] on button "Hoteled" at bounding box center [934, 130] width 101 height 16
click at [893, 170] on div "Hot" at bounding box center [929, 169] width 88 height 13
click at [963, 10] on div "Publish" at bounding box center [965, 12] width 40 height 14
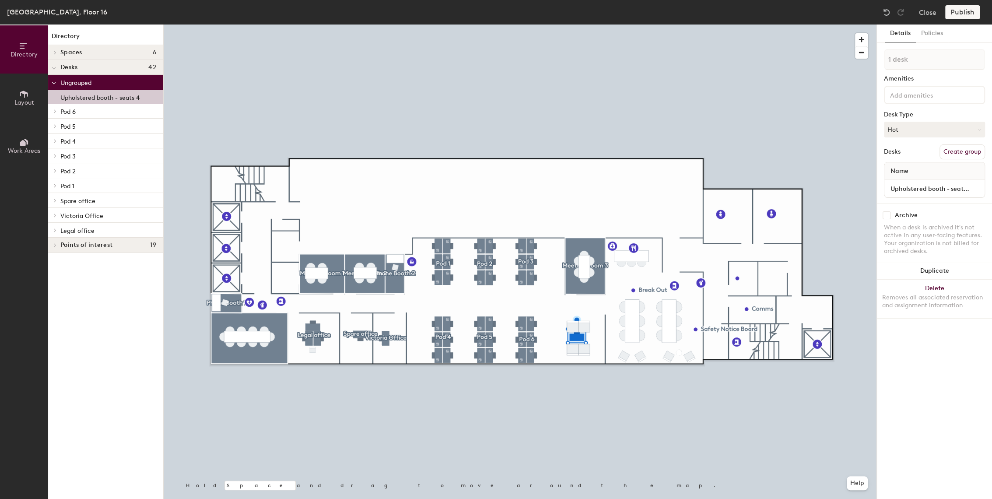
click at [67, 95] on p "Upholstered booth - seats 4" at bounding box center [99, 96] width 79 height 10
click at [54, 85] on span at bounding box center [54, 82] width 4 height 7
click at [54, 85] on div at bounding box center [53, 82] width 11 height 14
click at [55, 83] on icon at bounding box center [54, 83] width 4 height 2
click at [960, 149] on button "Create group" at bounding box center [963, 151] width 46 height 15
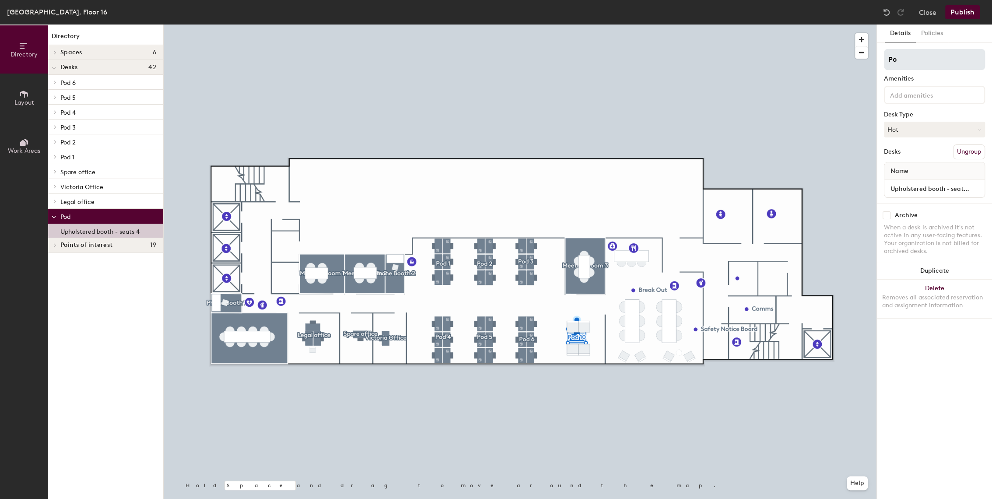
type input "P"
type input "Huddle"
click at [966, 11] on button "Publish" at bounding box center [962, 12] width 35 height 14
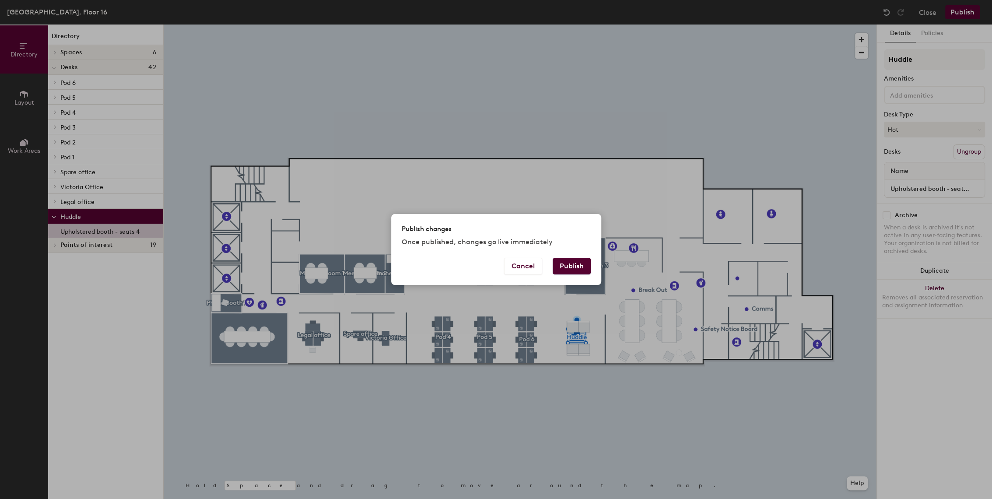
click at [562, 254] on div "Publish changes Once published, changes go live immediately" at bounding box center [496, 235] width 210 height 43
click at [568, 264] on button "Publish" at bounding box center [572, 266] width 38 height 17
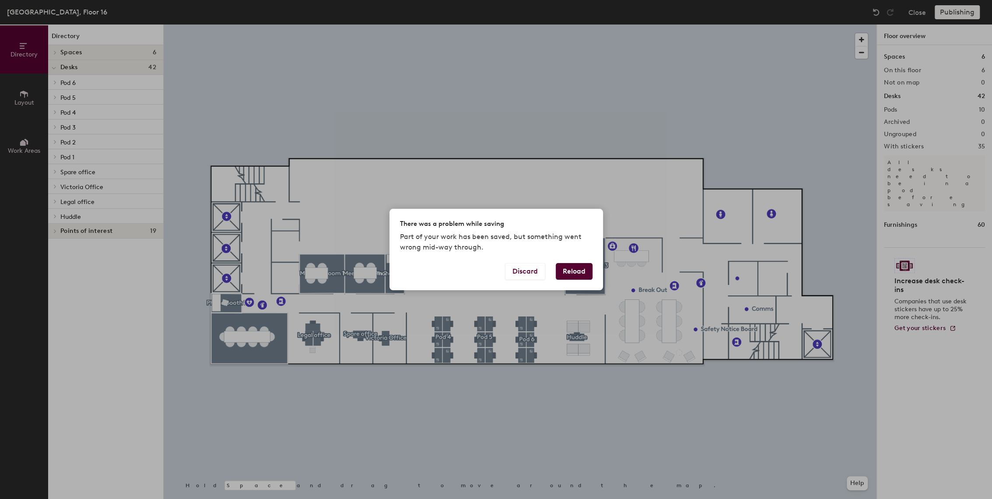
click at [573, 267] on button "Reload" at bounding box center [574, 271] width 37 height 17
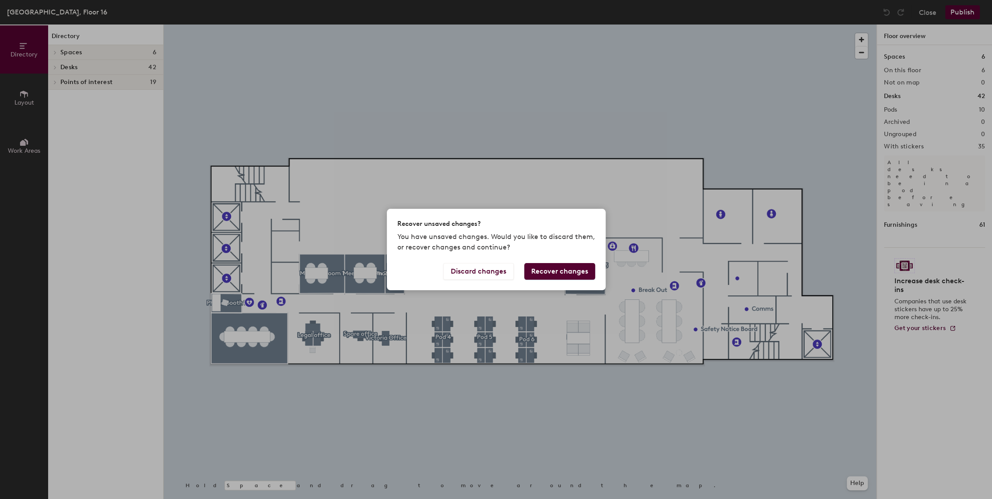
click at [557, 274] on button "Recover changes" at bounding box center [559, 271] width 71 height 17
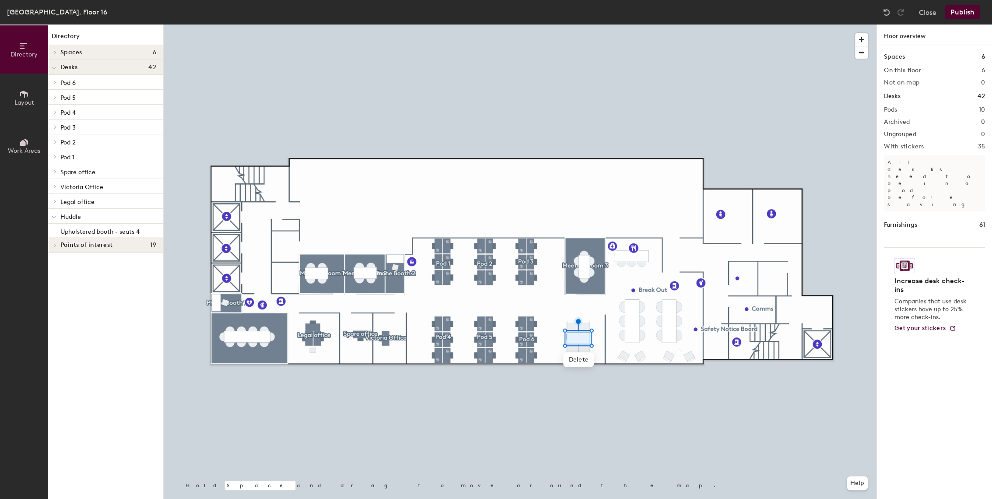
click at [938, 9] on div "Close Publish" at bounding box center [932, 12] width 105 height 14
click at [934, 11] on button "Close" at bounding box center [928, 12] width 18 height 14
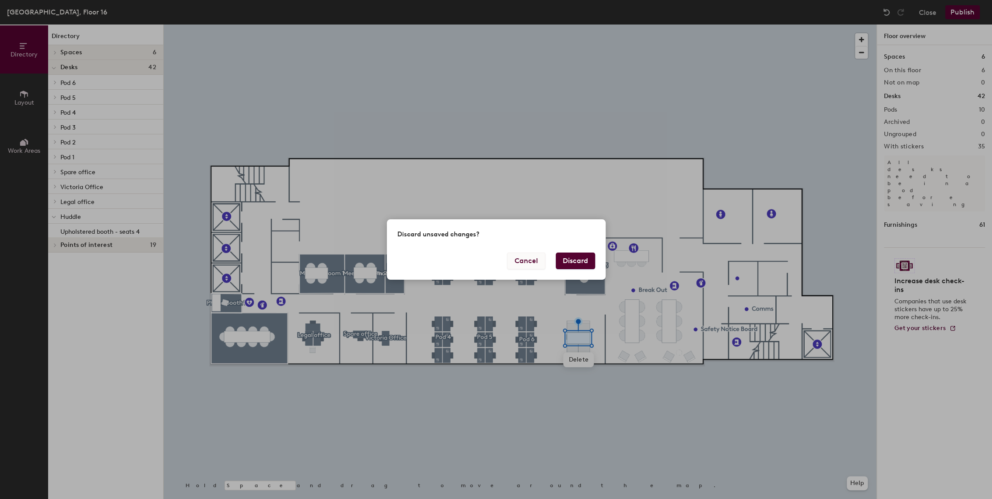
click at [527, 257] on button "Cancel" at bounding box center [526, 261] width 38 height 17
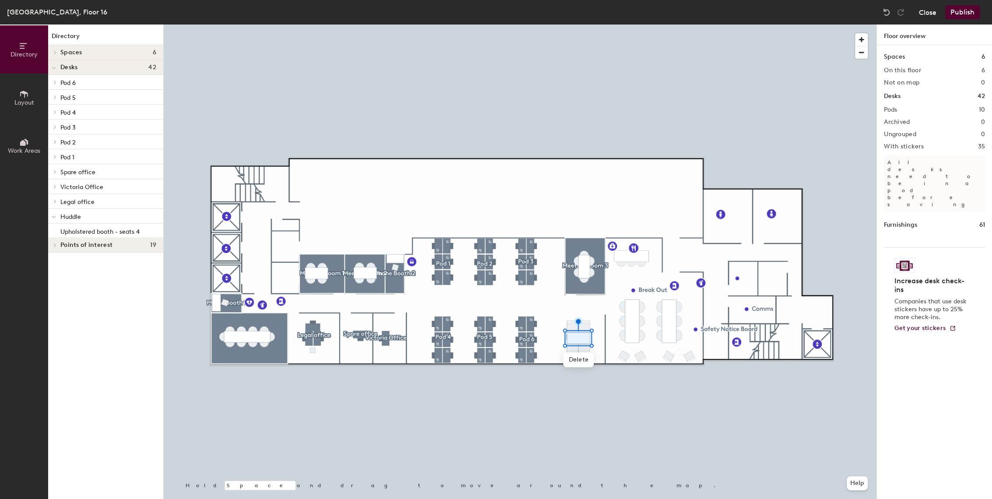
click at [925, 14] on button "Close" at bounding box center [928, 12] width 18 height 14
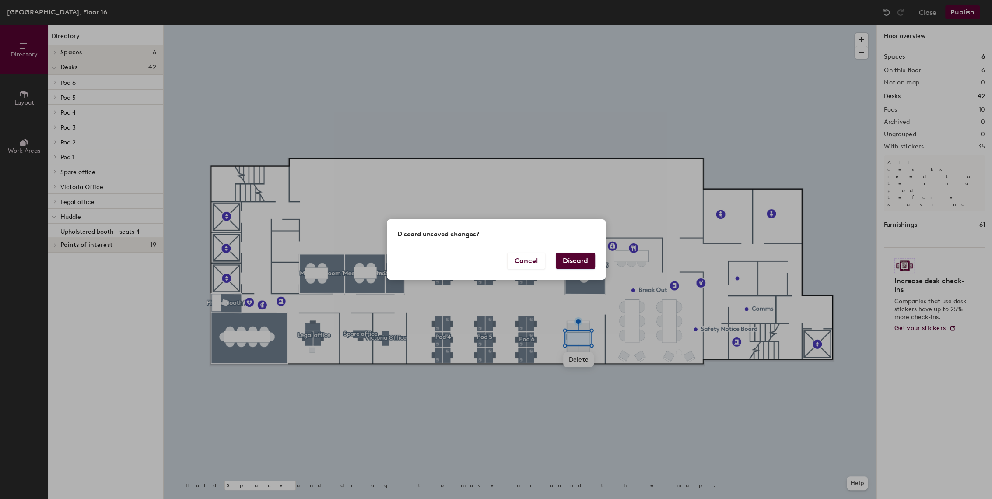
click at [586, 256] on button "Discard" at bounding box center [575, 261] width 39 height 17
